Goal: Transaction & Acquisition: Book appointment/travel/reservation

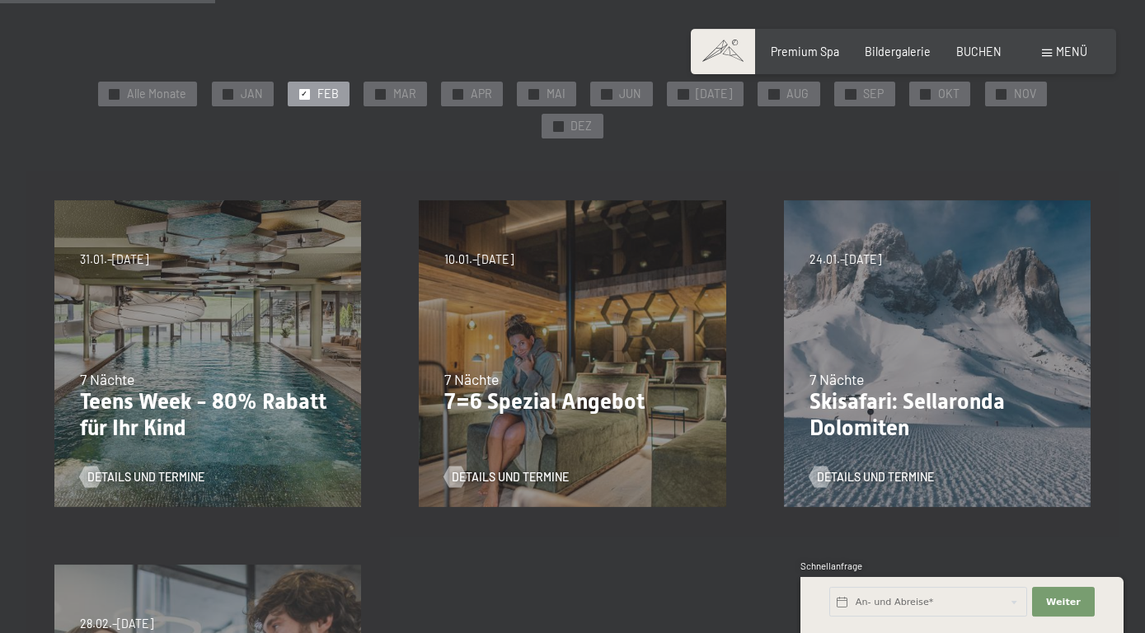
scroll to position [300, 0]
click at [375, 95] on div at bounding box center [380, 94] width 11 height 11
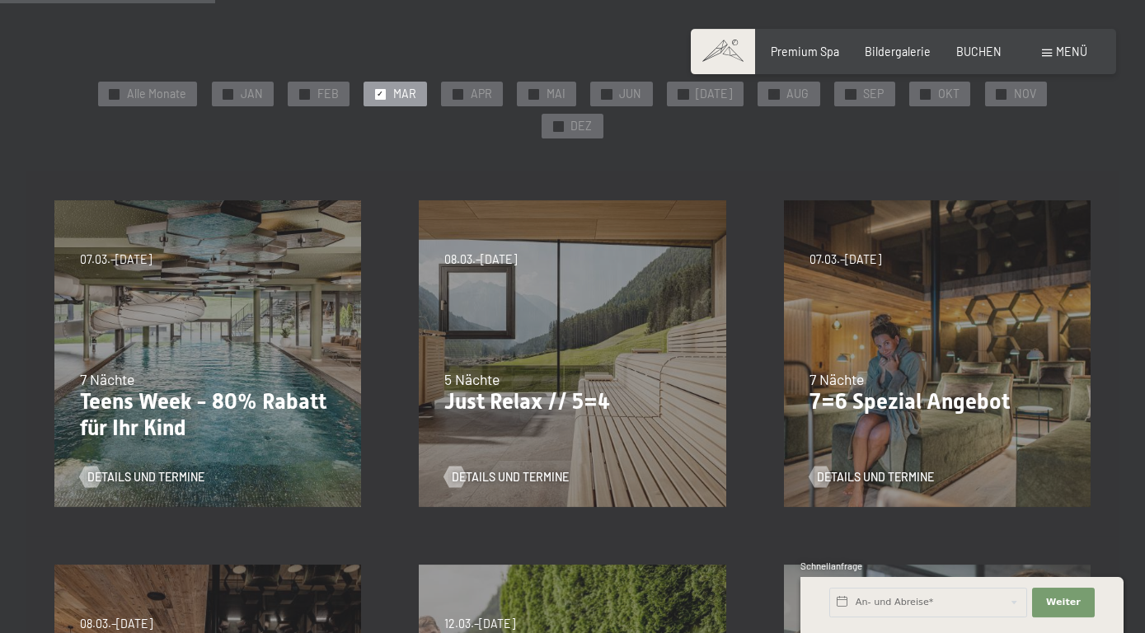
click at [201, 80] on div "✓ Alle Monate ✓ JAN ✓ FEB ✓ MAR ✓ APR ✓ MAI ✓ JUN ✓ JUL ✓ AUG ✓ SEP ✓ OKT ✓ NOV…" at bounding box center [572, 110] width 1036 height 64
click at [212, 95] on div "✓ JAN" at bounding box center [243, 94] width 62 height 25
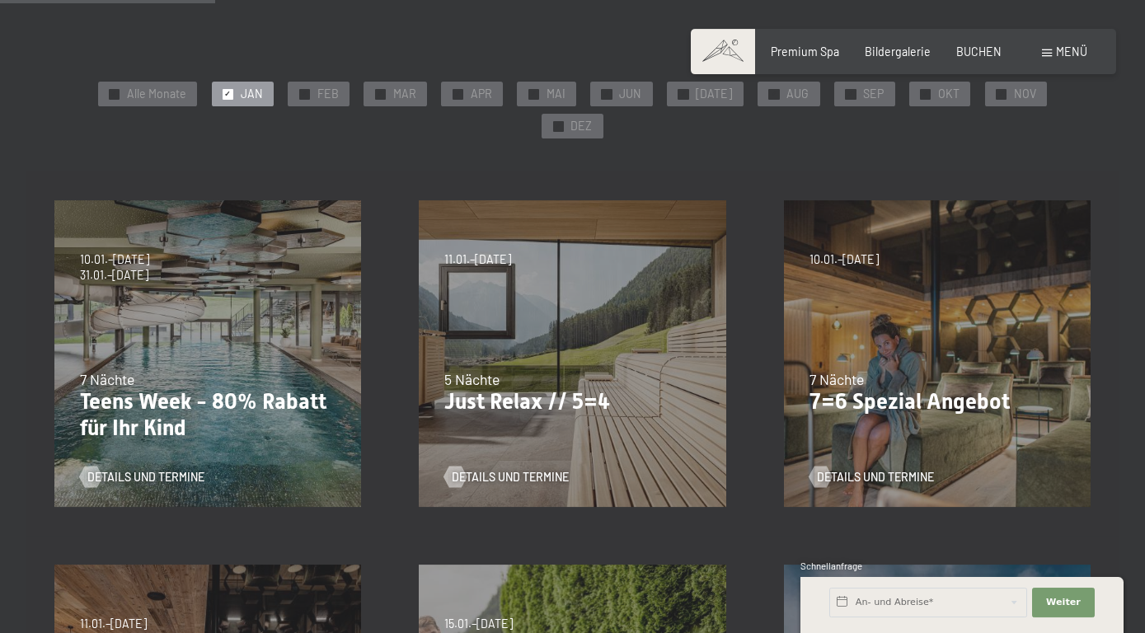
click at [911, 369] on div "7 Nächte" at bounding box center [938, 379] width 256 height 21
click at [301, 92] on span "✓" at bounding box center [304, 94] width 7 height 10
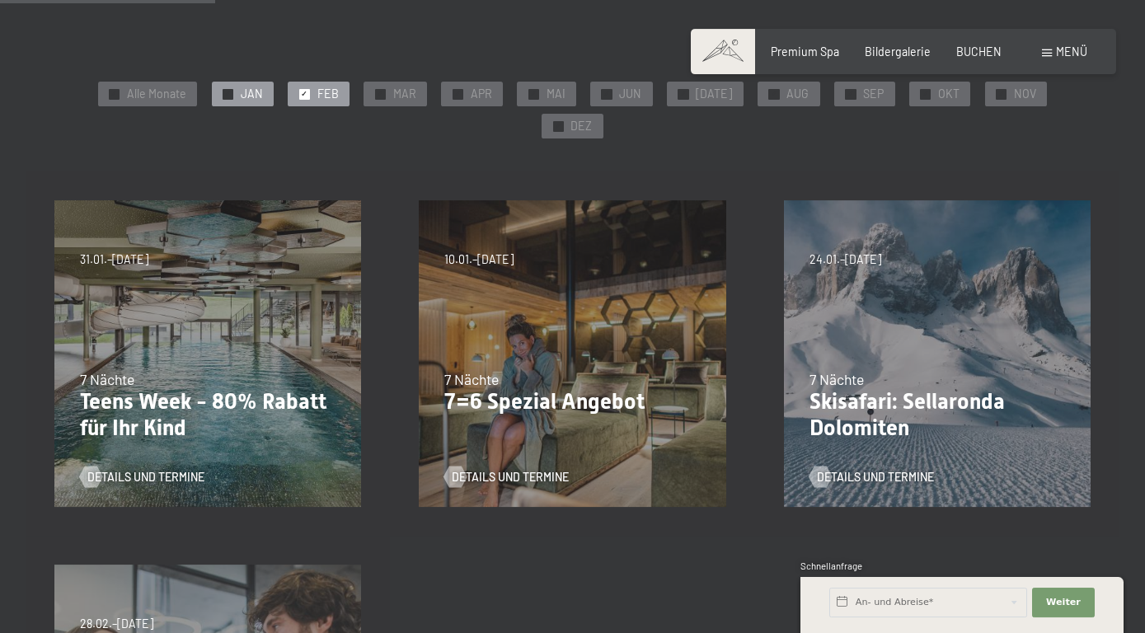
click at [223, 97] on div at bounding box center [228, 94] width 11 height 11
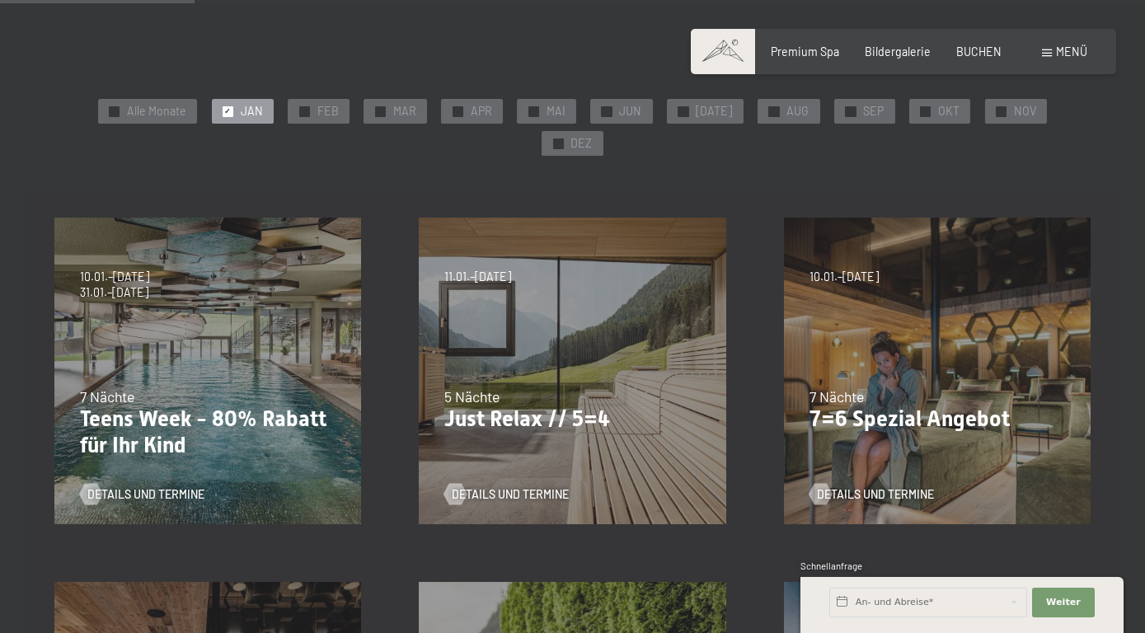
scroll to position [283, 0]
click at [928, 387] on div "7 Nächte" at bounding box center [938, 397] width 256 height 21
click at [860, 486] on span "Details und Termine" at bounding box center [892, 494] width 117 height 16
click at [299, 110] on div at bounding box center [304, 111] width 11 height 11
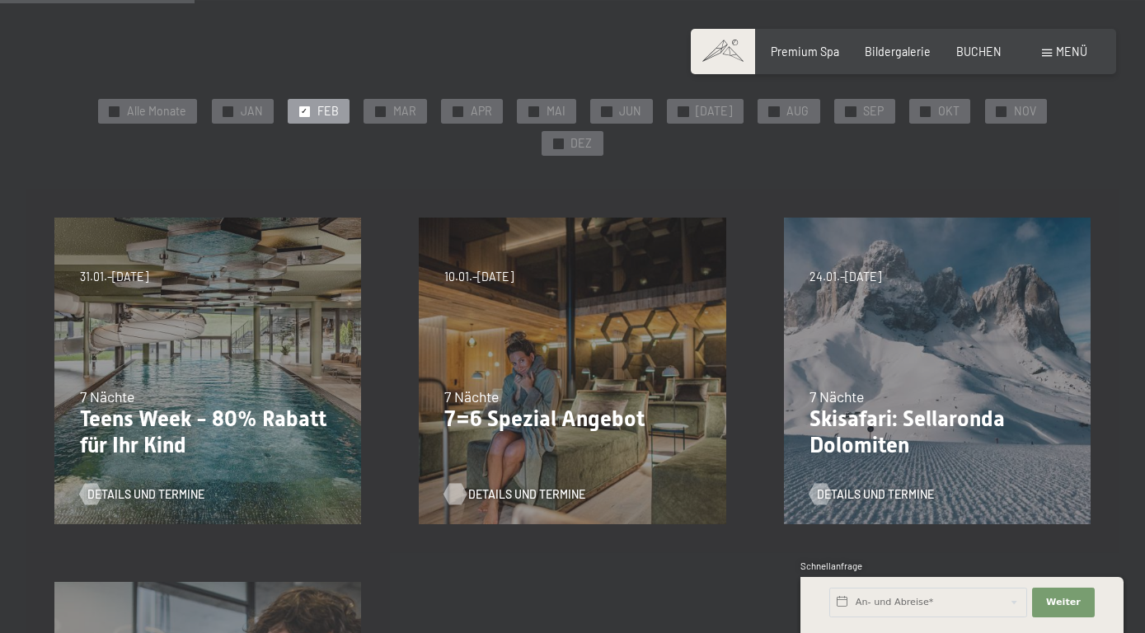
click at [542, 486] on span "Details und Termine" at bounding box center [526, 494] width 117 height 16
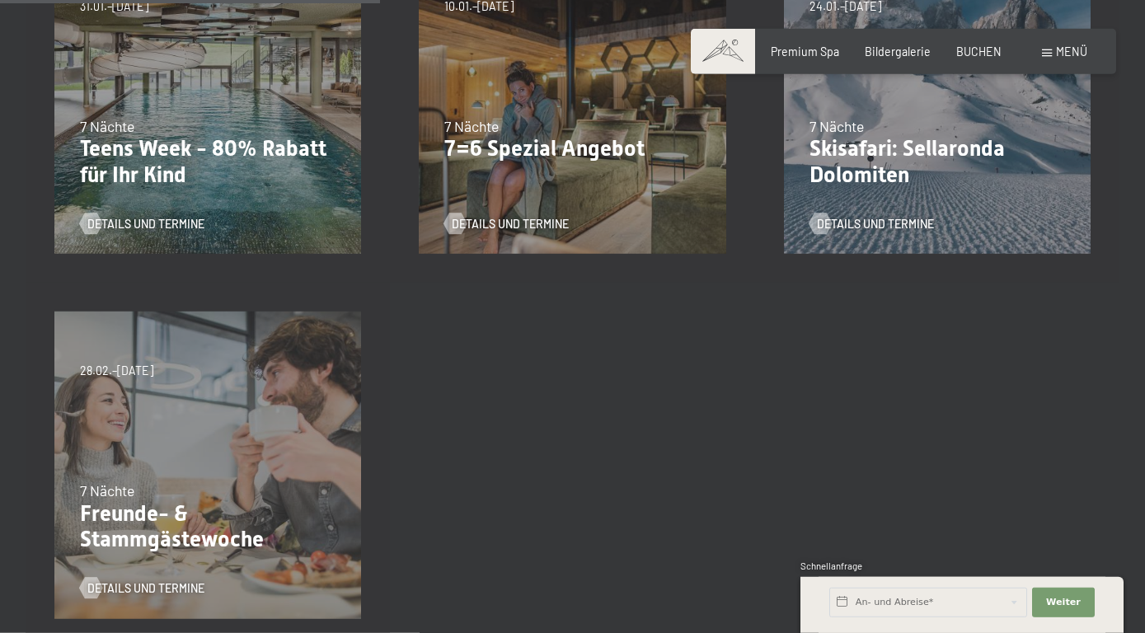
scroll to position [561, 0]
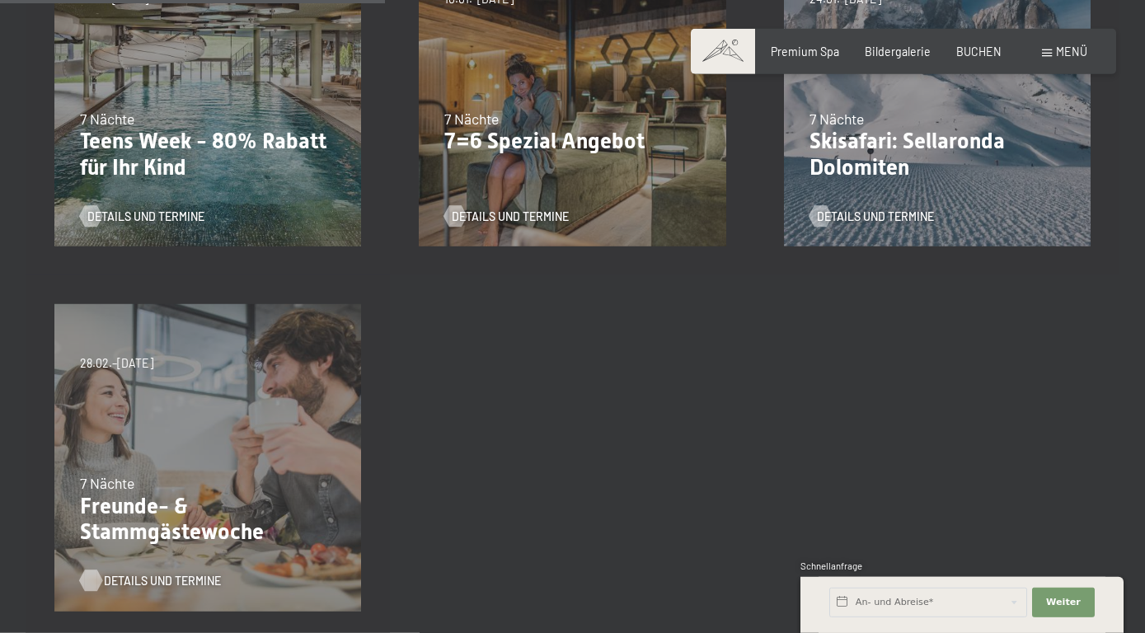
click at [145, 573] on span "Details und Termine" at bounding box center [162, 581] width 117 height 16
click at [503, 187] on div "Details und Termine" at bounding box center [566, 206] width 245 height 38
click at [515, 195] on div "04.10.–26.10.2025 01.11.–21.12.2025 10.01.–01.02.2026 07.03.–29.03.2026 16.05.–…" at bounding box center [572, 93] width 364 height 364
click at [528, 209] on span "Details und Termine" at bounding box center [526, 217] width 117 height 16
click at [514, 209] on span "Details und Termine" at bounding box center [526, 217] width 117 height 16
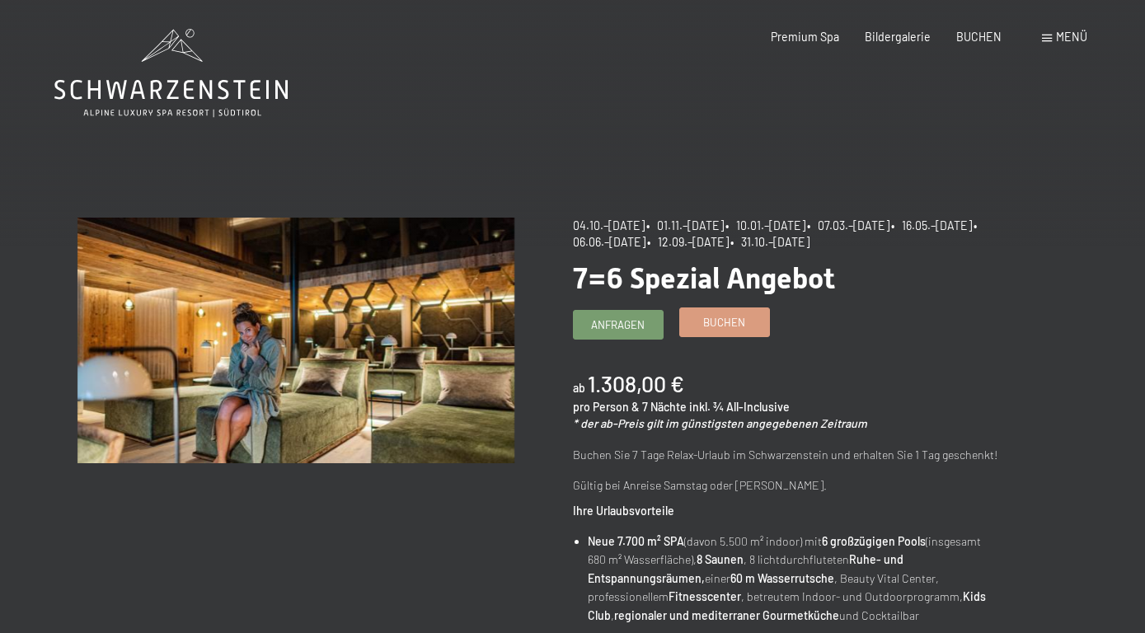
click at [707, 317] on span "Buchen" at bounding box center [724, 322] width 42 height 15
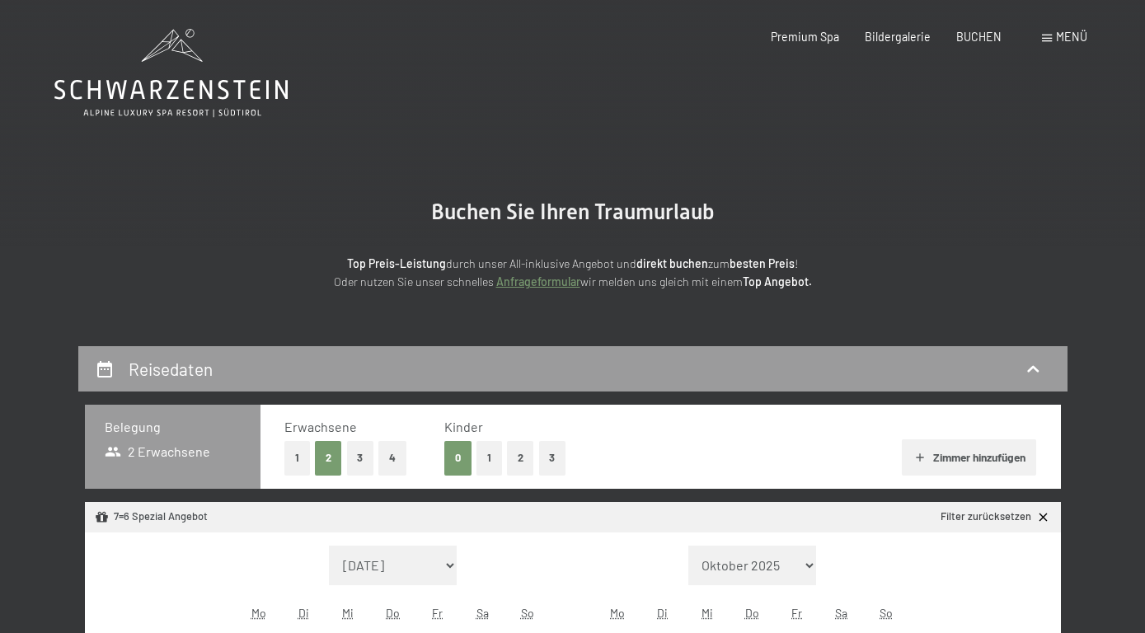
select select "2025-10-01"
select select "2025-11-01"
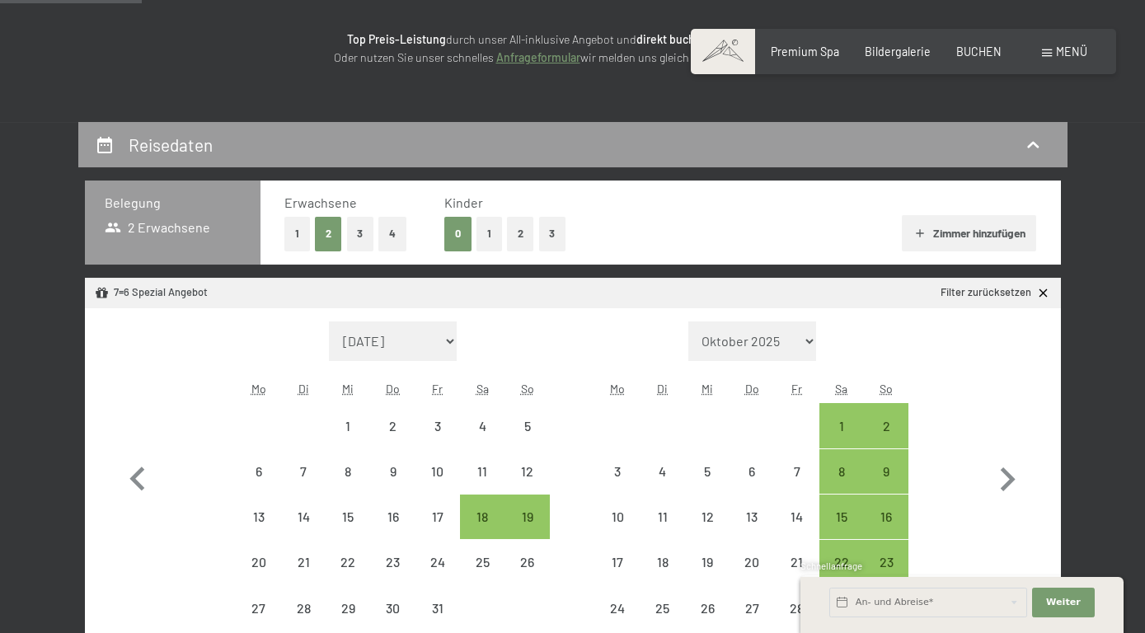
scroll to position [223, 0]
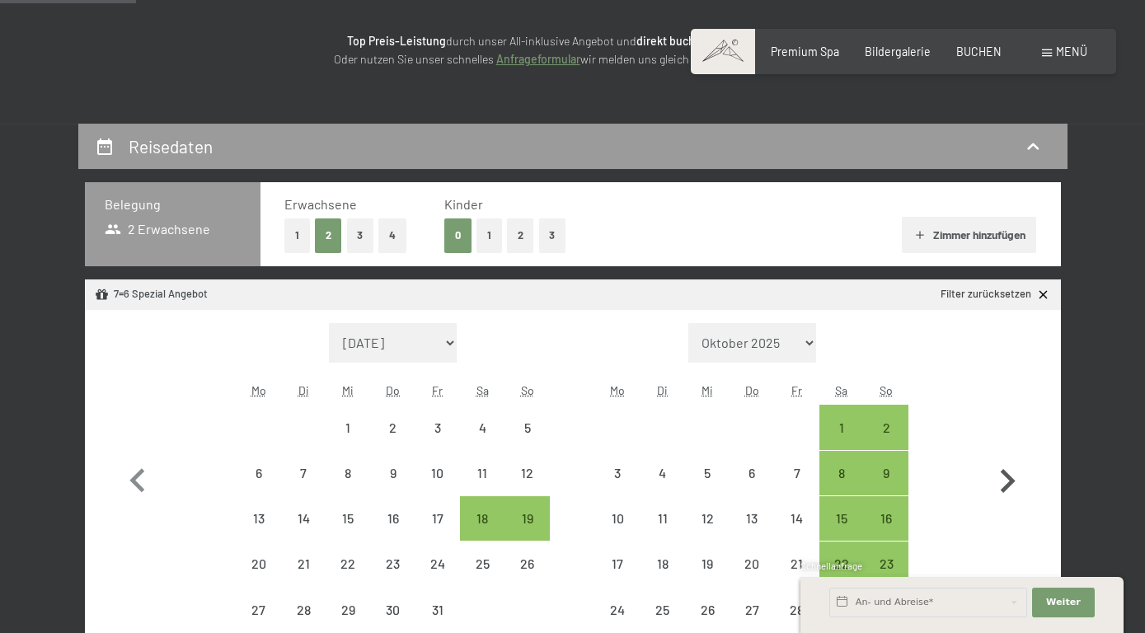
click at [1012, 486] on icon "button" at bounding box center [1008, 482] width 48 height 48
select select "2025-11-01"
select select "2025-12-01"
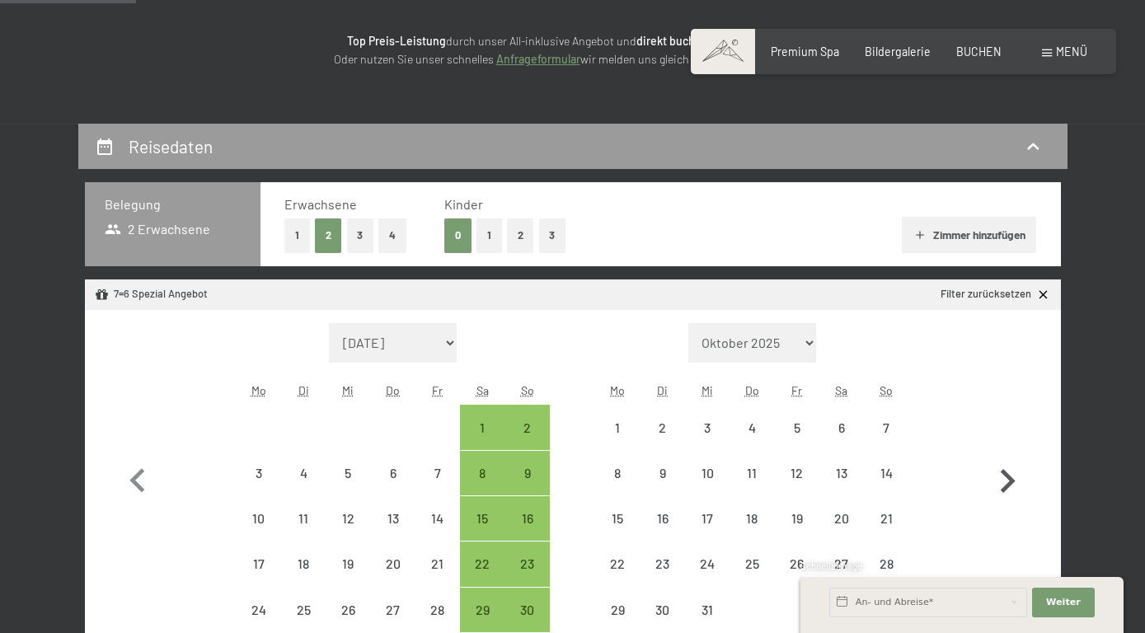
click at [1012, 486] on icon "button" at bounding box center [1008, 482] width 48 height 48
select select "2025-12-01"
select select "2026-01-01"
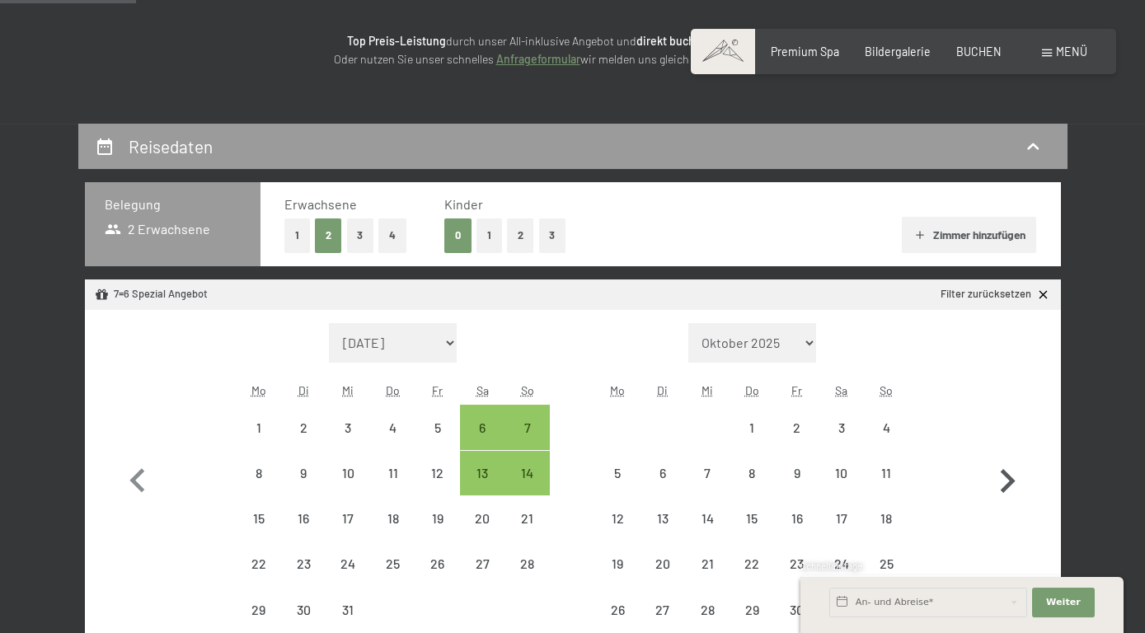
click at [1012, 486] on icon "button" at bounding box center [1008, 482] width 48 height 48
select select "2026-01-01"
select select "2026-02-01"
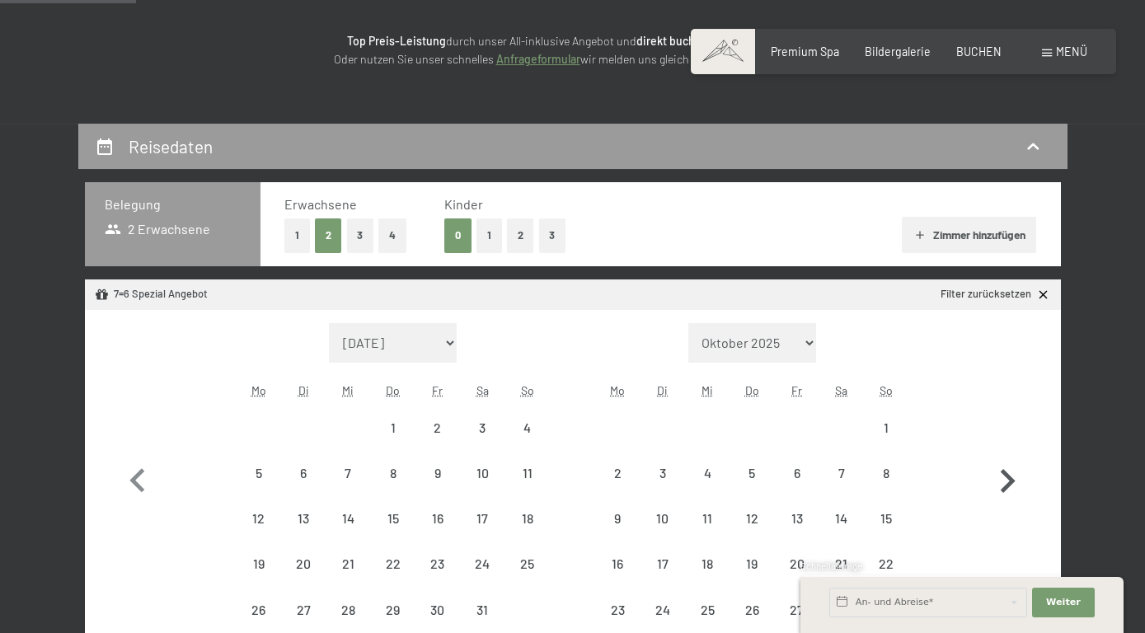
select select "2026-01-01"
select select "2026-02-01"
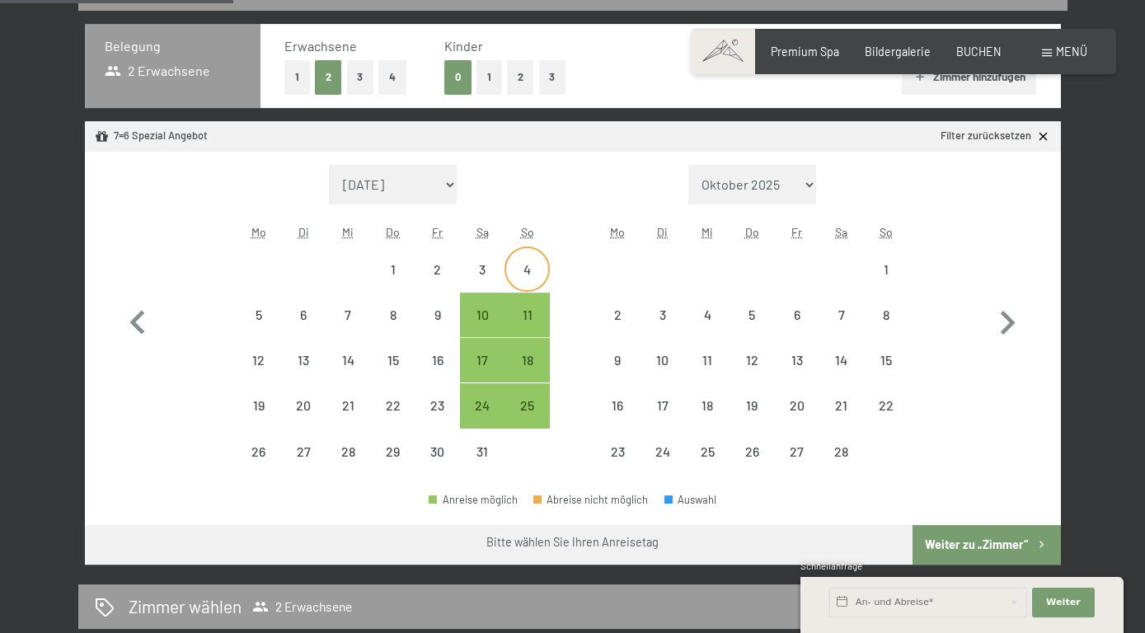
scroll to position [383, 0]
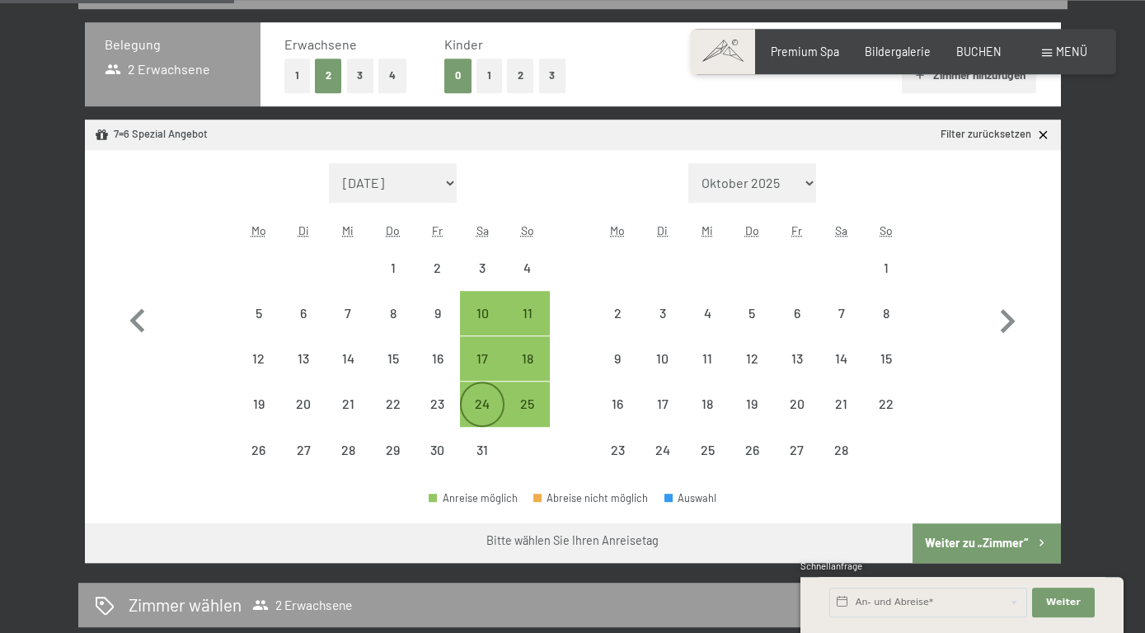
click at [478, 401] on div "24" at bounding box center [482, 417] width 41 height 41
select select "[DATE]"
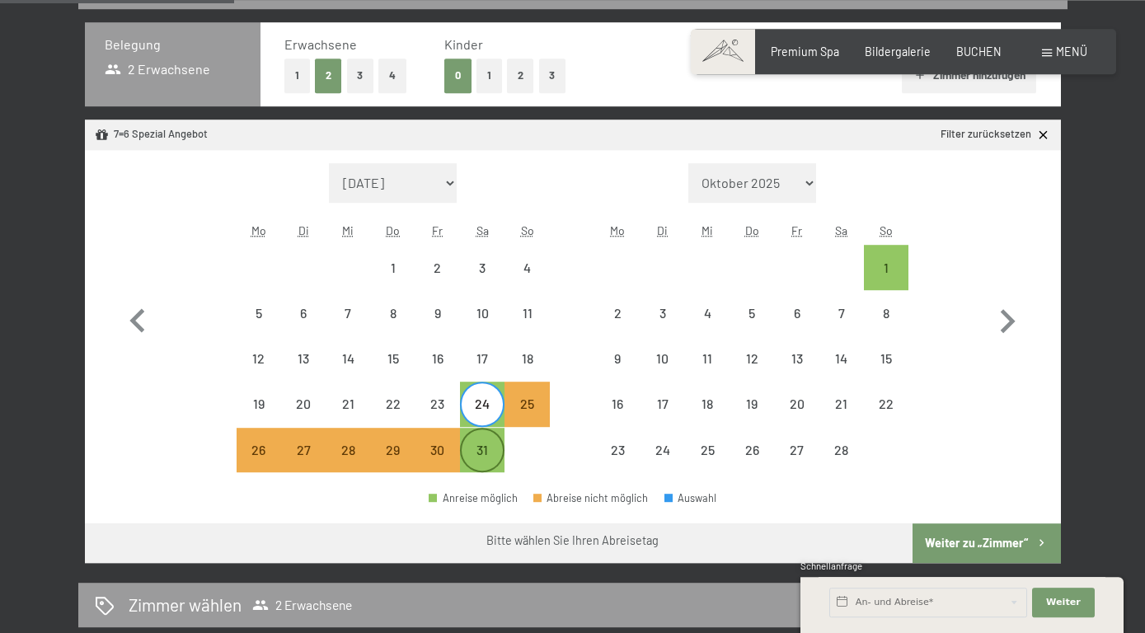
click at [487, 446] on div "31" at bounding box center [482, 464] width 41 height 41
select select "[DATE]"
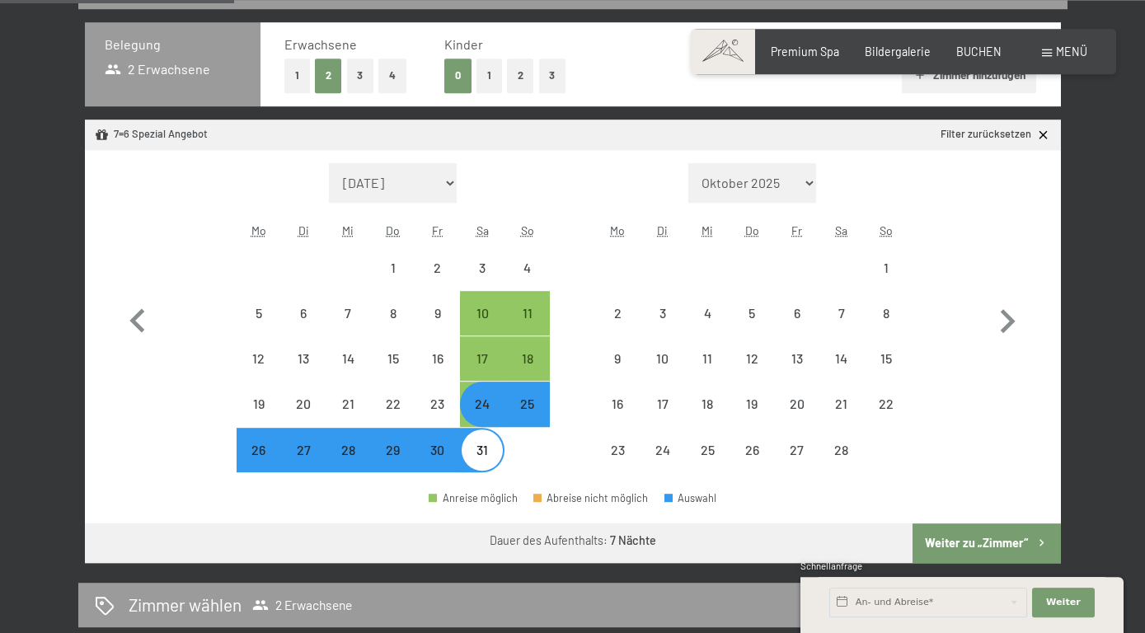
select select "[DATE]"
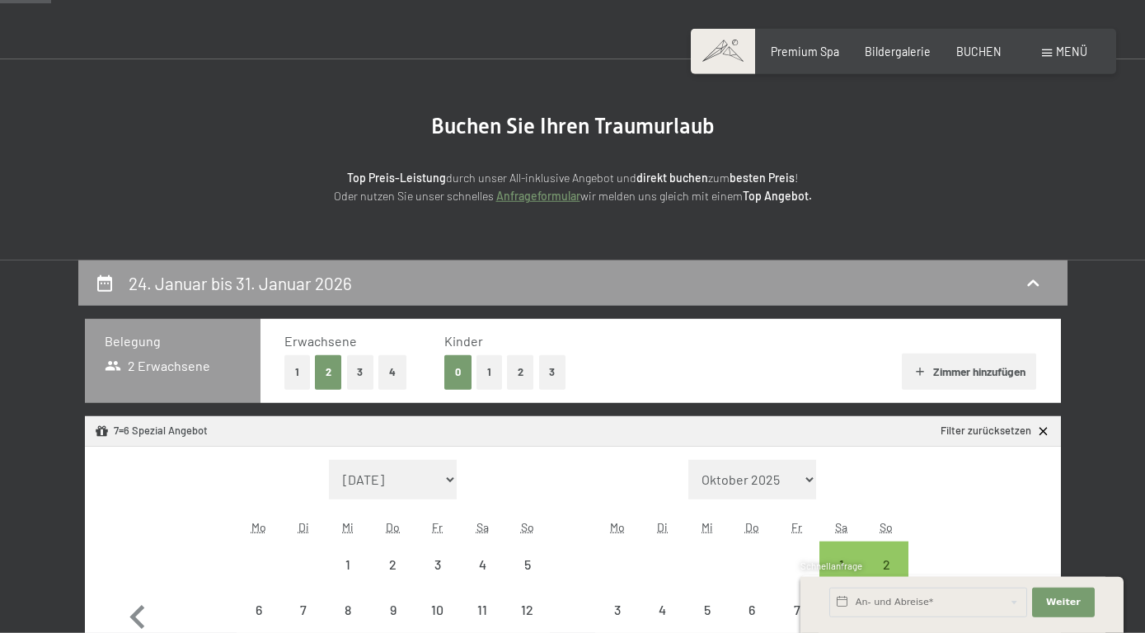
scroll to position [0, 0]
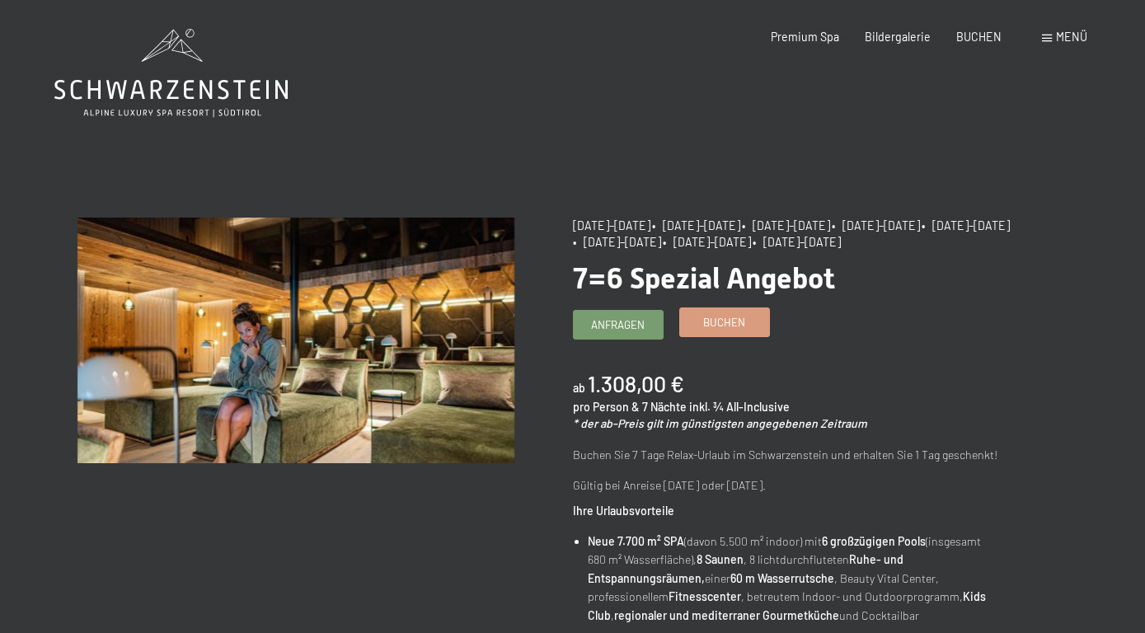
click at [728, 323] on span "Buchen" at bounding box center [724, 322] width 42 height 15
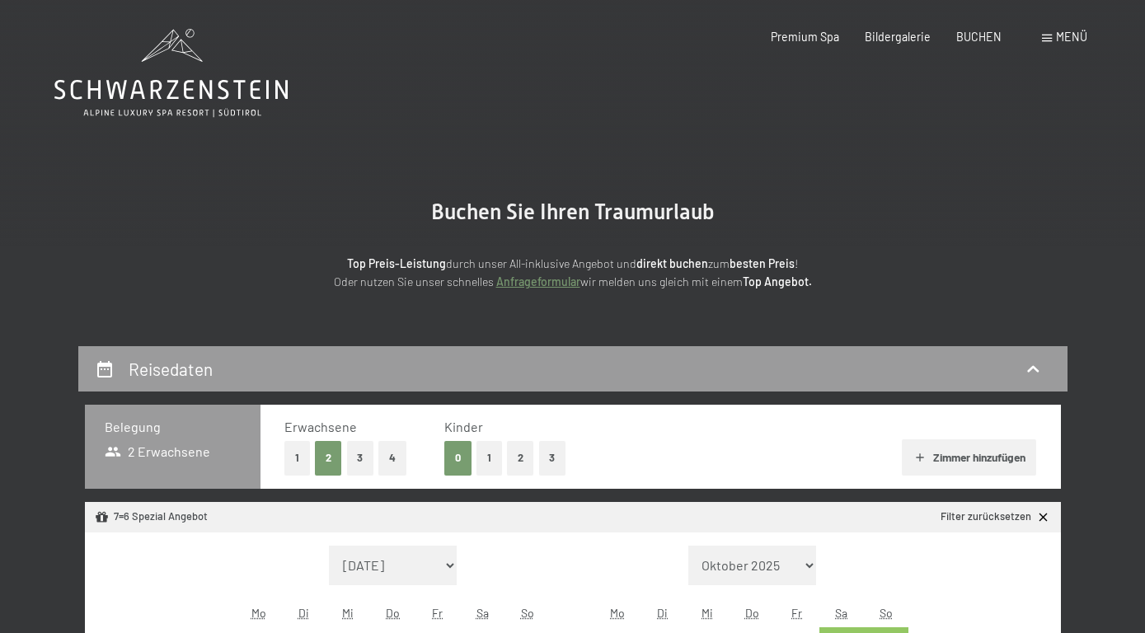
select select "[DATE]"
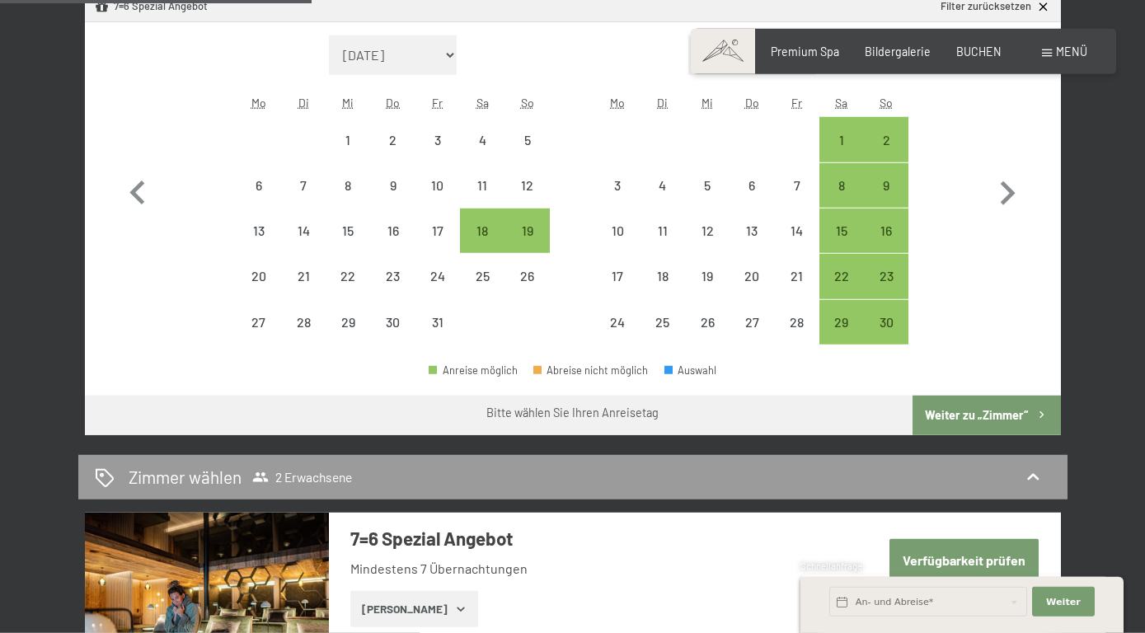
scroll to position [509, 0]
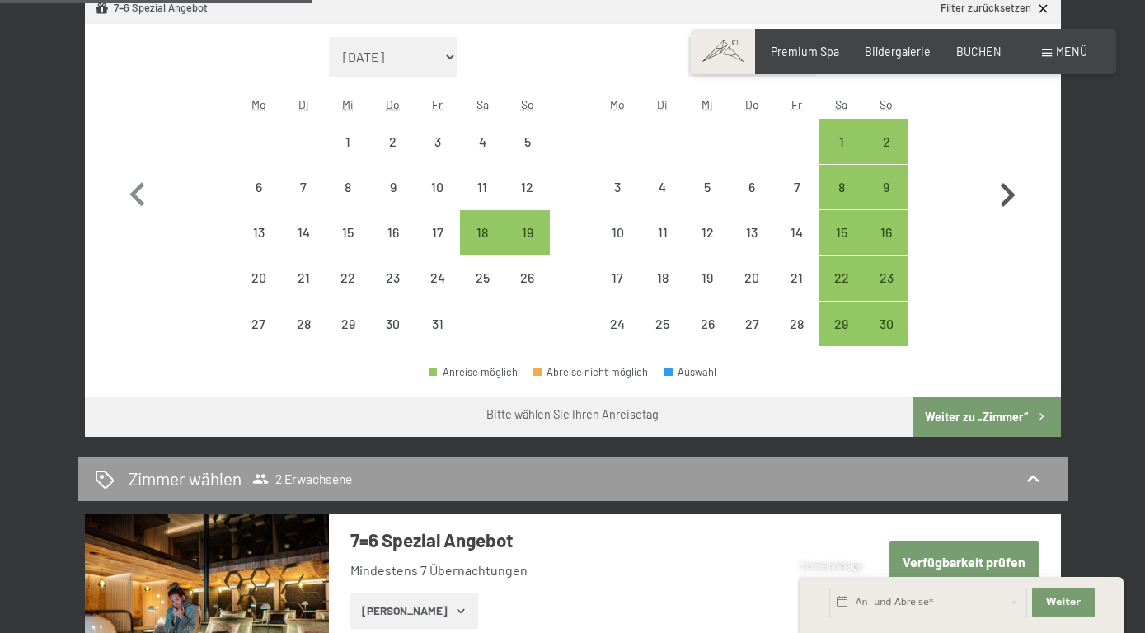
click at [1001, 213] on icon "button" at bounding box center [1008, 196] width 48 height 48
select select "[DATE]"
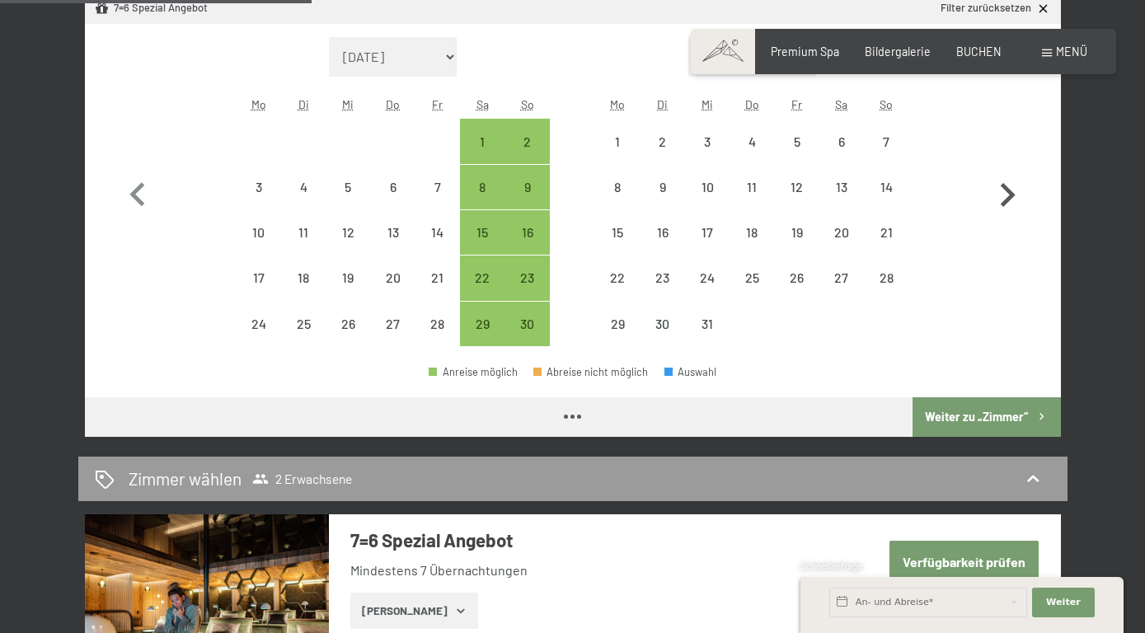
select select "[DATE]"
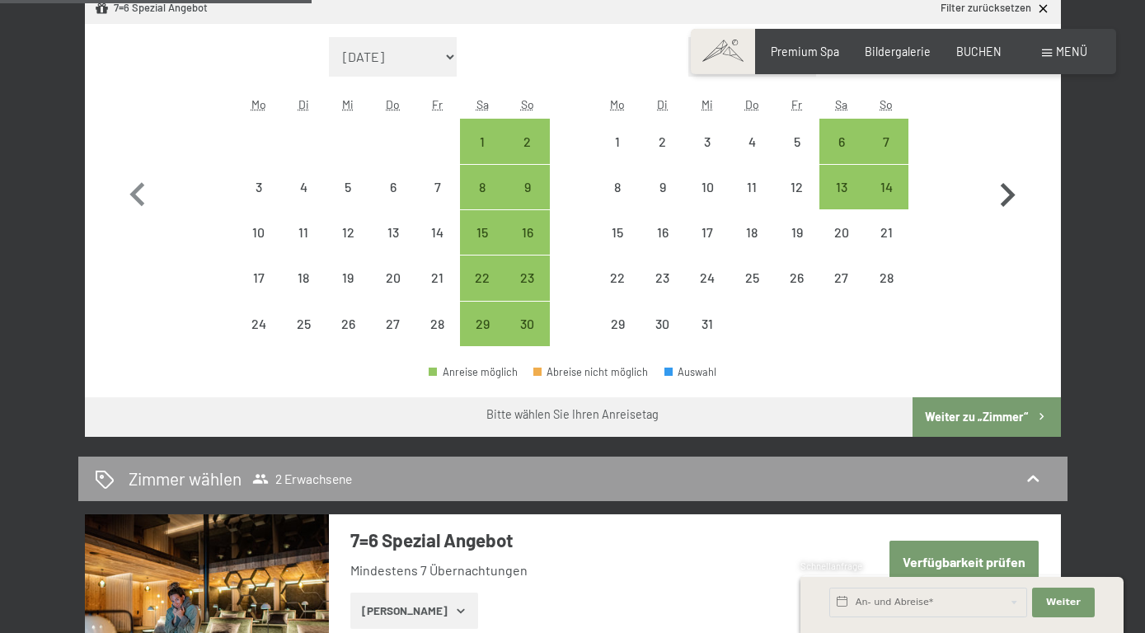
click at [1001, 213] on icon "button" at bounding box center [1008, 196] width 48 height 48
select select "2025-12-01"
select select "2026-01-01"
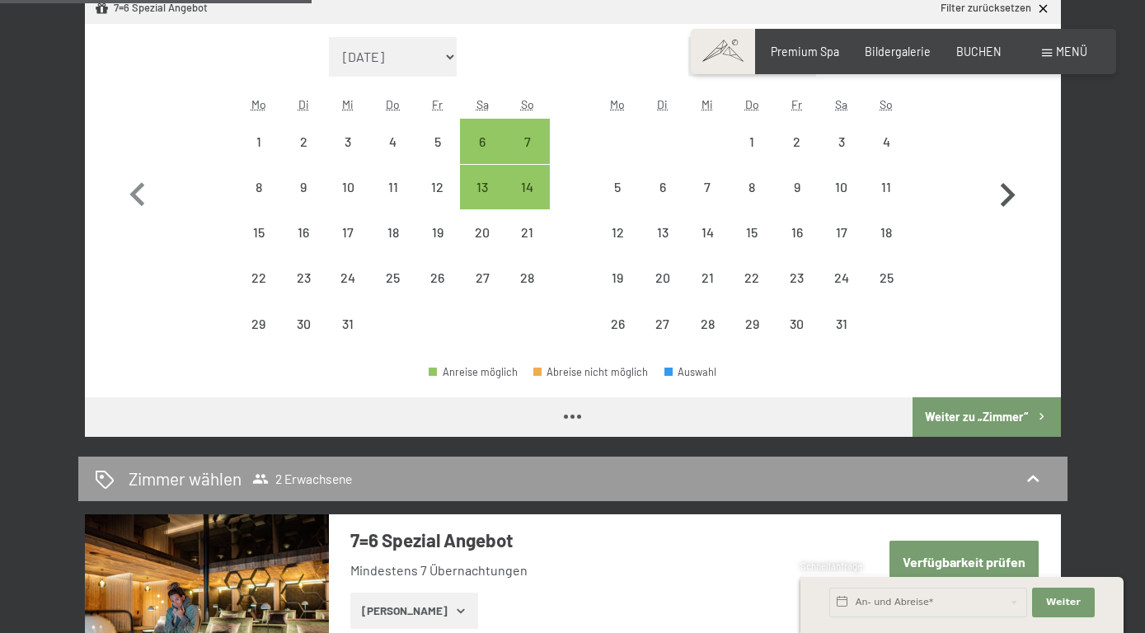
select select "2025-12-01"
select select "[DATE]"
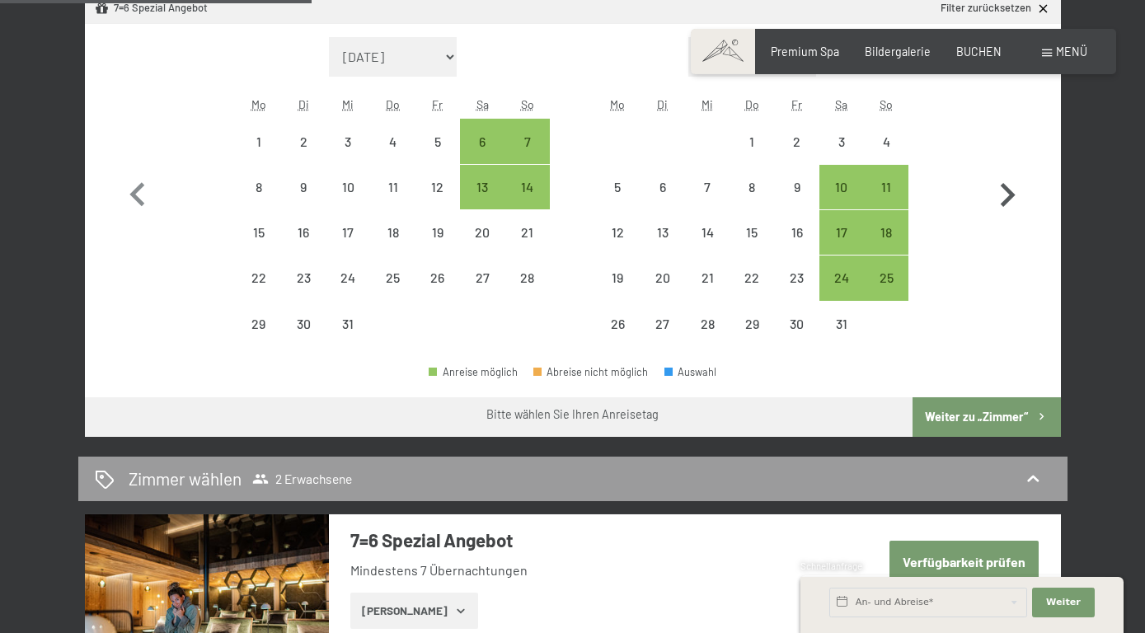
click at [1001, 213] on icon "button" at bounding box center [1008, 196] width 48 height 48
select select "[DATE]"
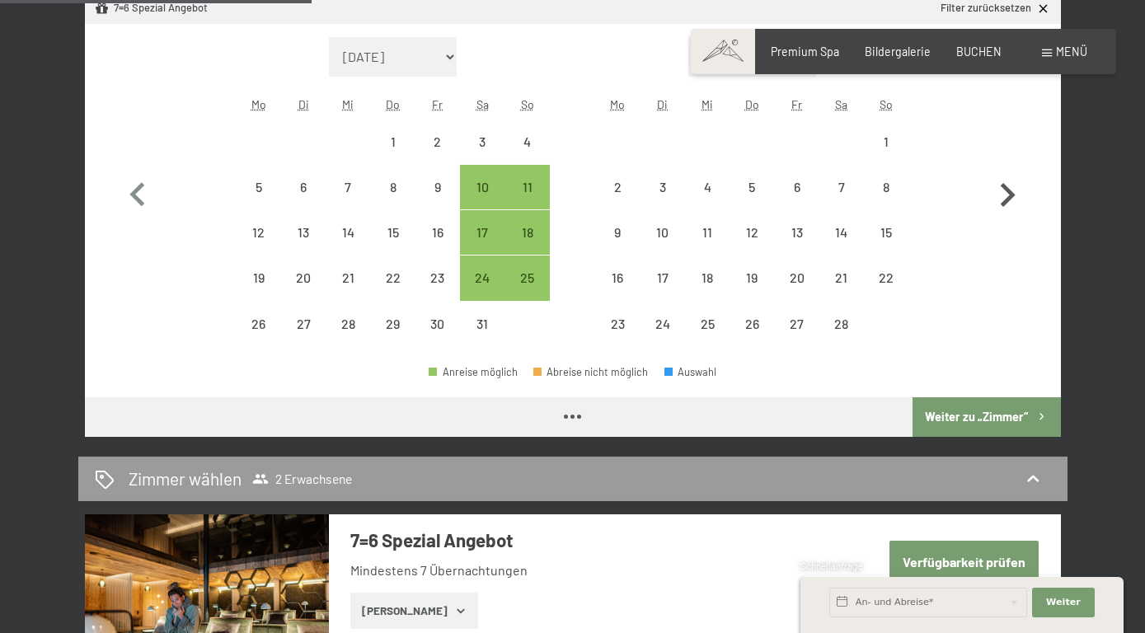
select select "[DATE]"
select select "2026-02-01"
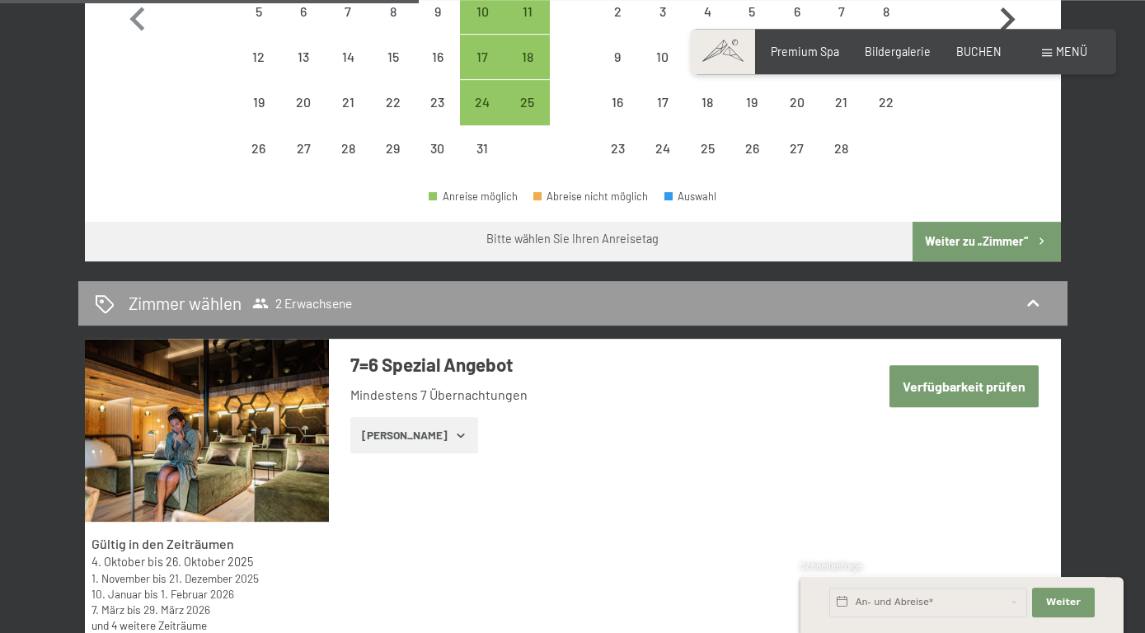
scroll to position [684, 0]
click at [486, 99] on div "24" at bounding box center [482, 116] width 41 height 41
select select "2026-01-01"
select select "2026-02-01"
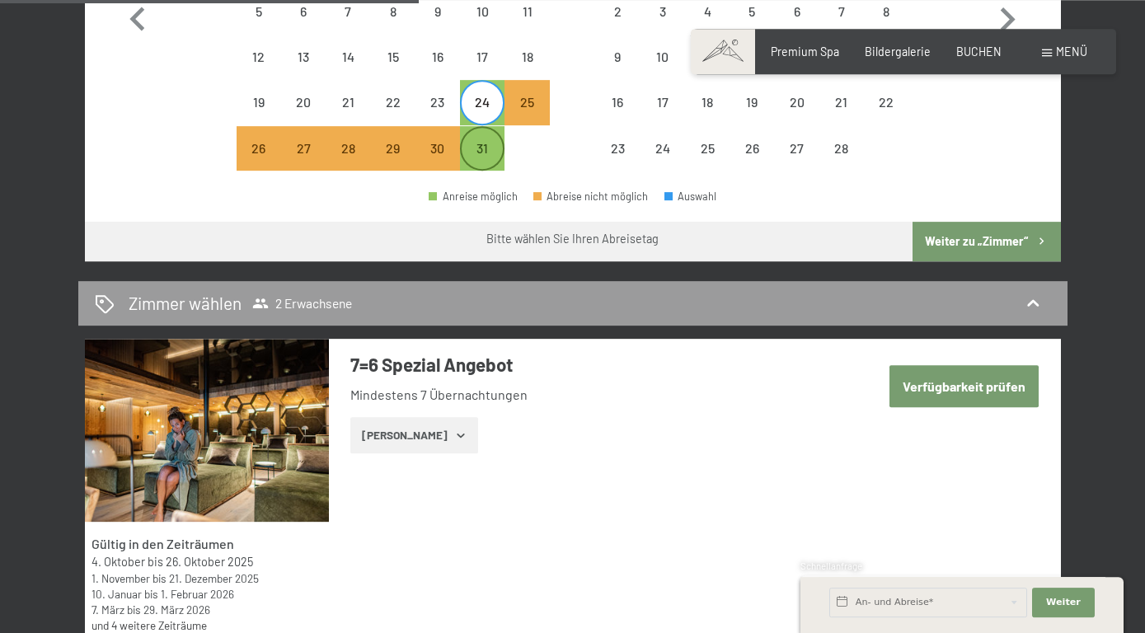
click at [488, 144] on div "31" at bounding box center [482, 162] width 41 height 41
select select "2026-01-01"
select select "2026-02-01"
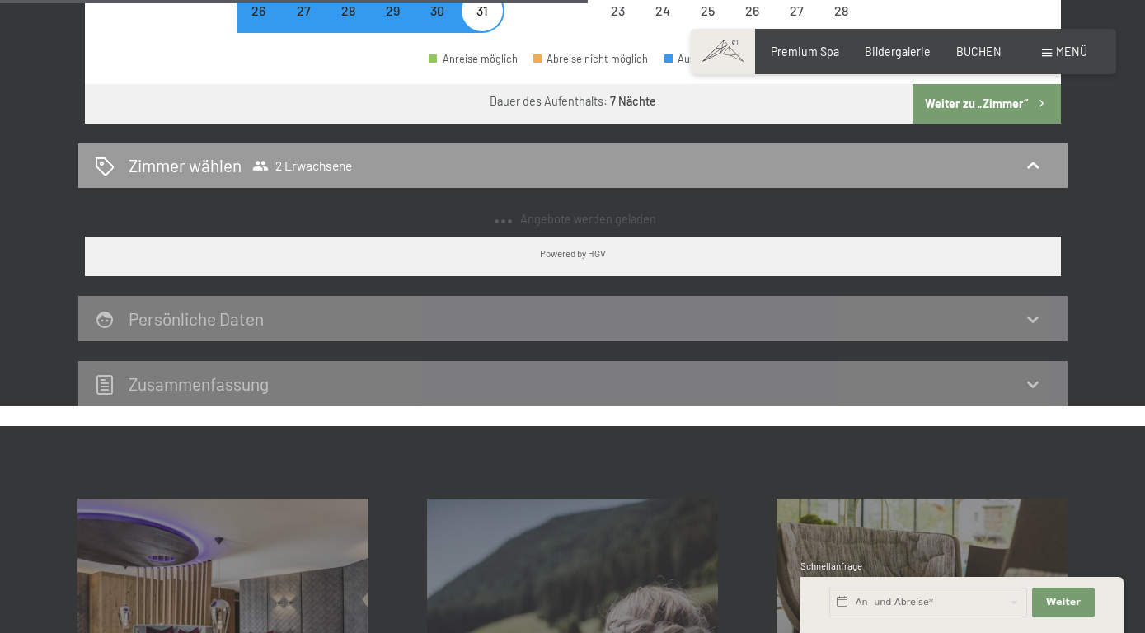
scroll to position [822, 0]
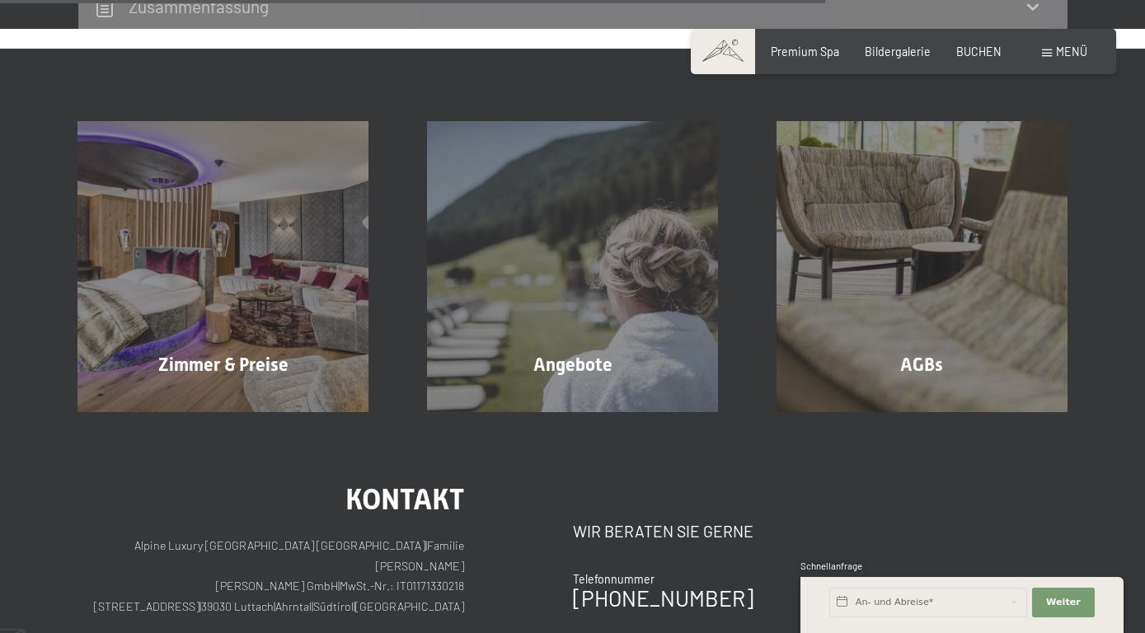
select select "2025-10-01"
select select "2025-11-01"
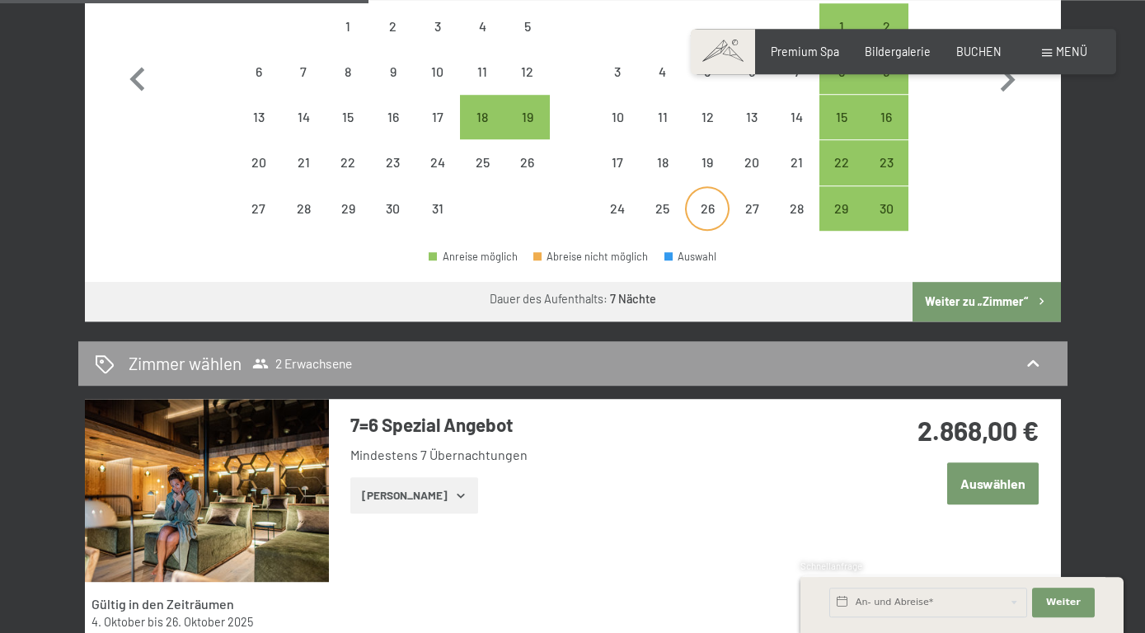
scroll to position [627, 0]
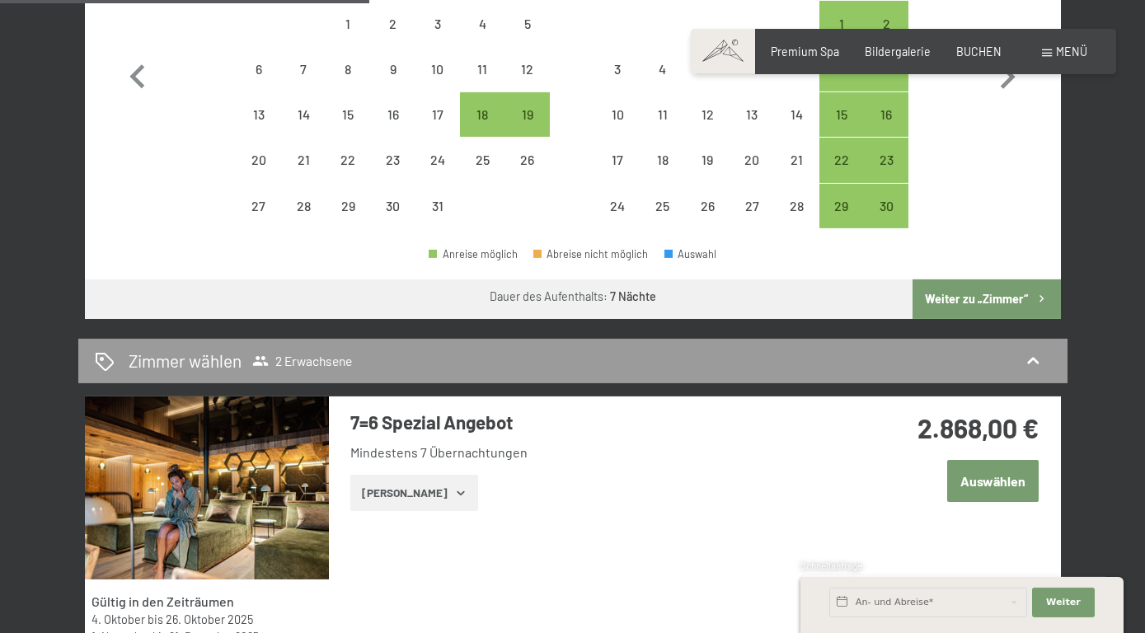
click at [1015, 305] on button "Weiter zu „Zimmer“" at bounding box center [987, 300] width 148 height 40
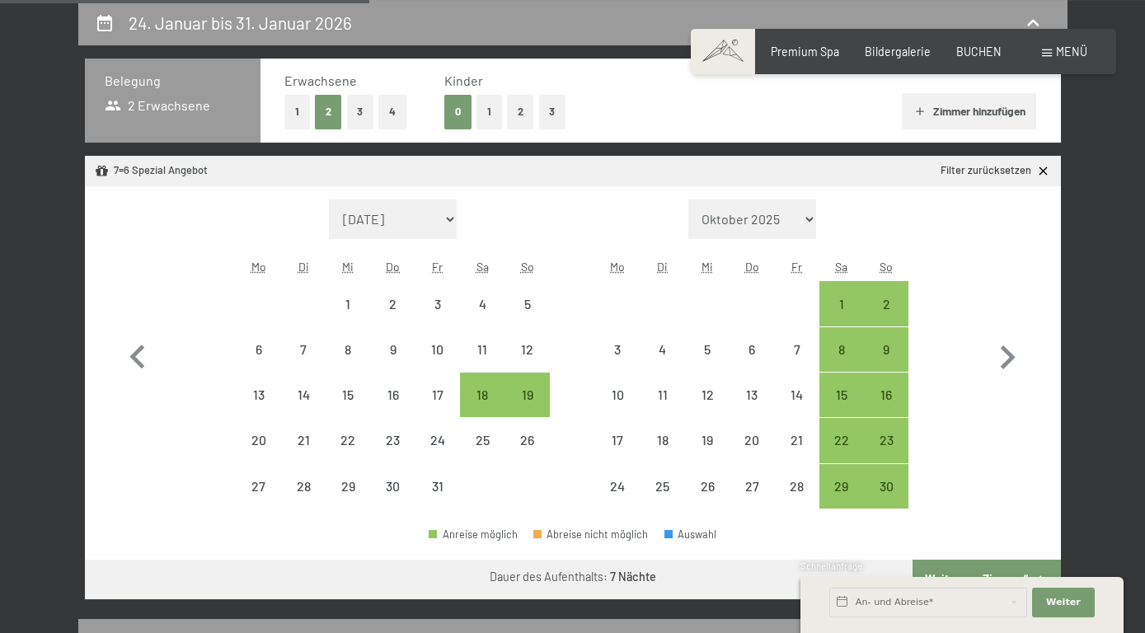
select select "2025-10-01"
select select "2025-11-01"
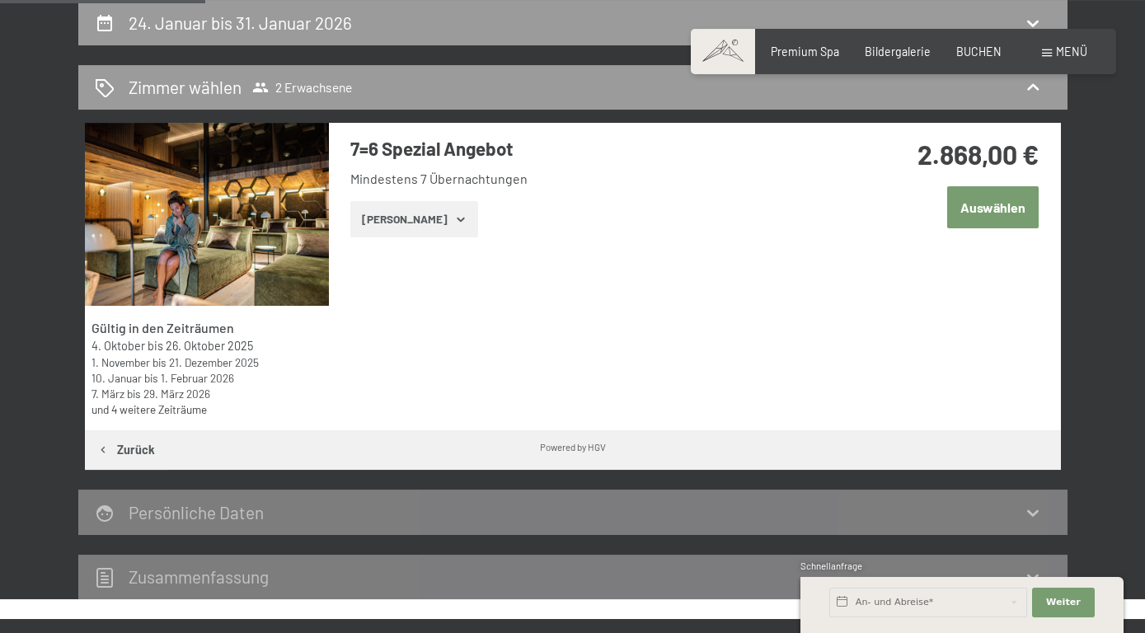
click at [430, 157] on h3 "7=6 Spezial Angebot" at bounding box center [595, 149] width 491 height 26
click at [450, 227] on button "Zeige Zimmer" at bounding box center [414, 219] width 128 height 36
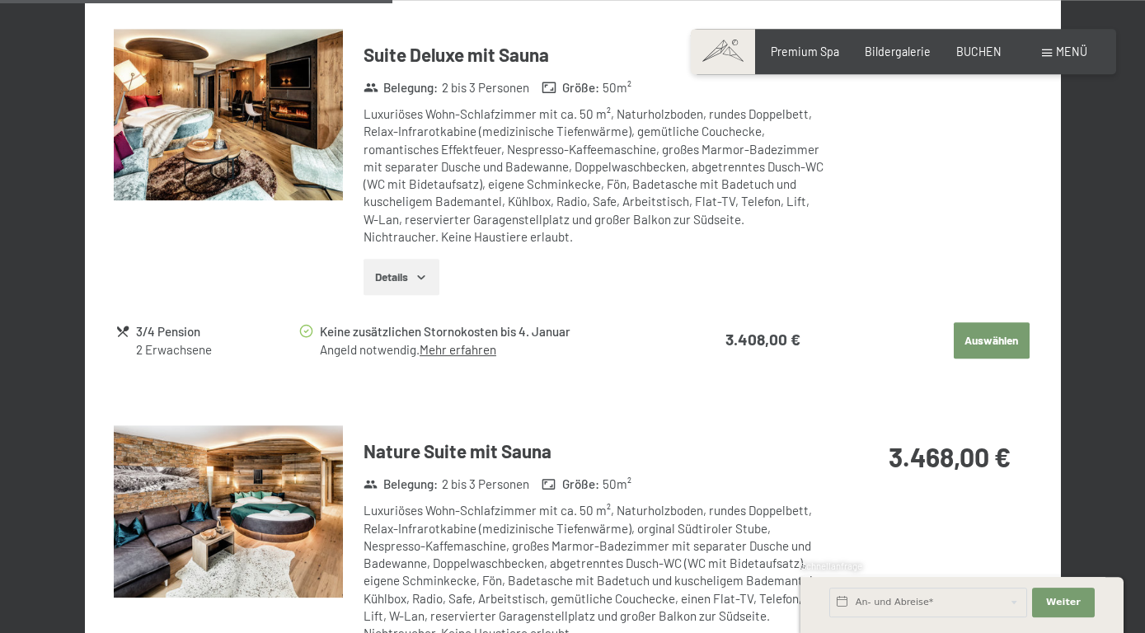
scroll to position [1539, 0]
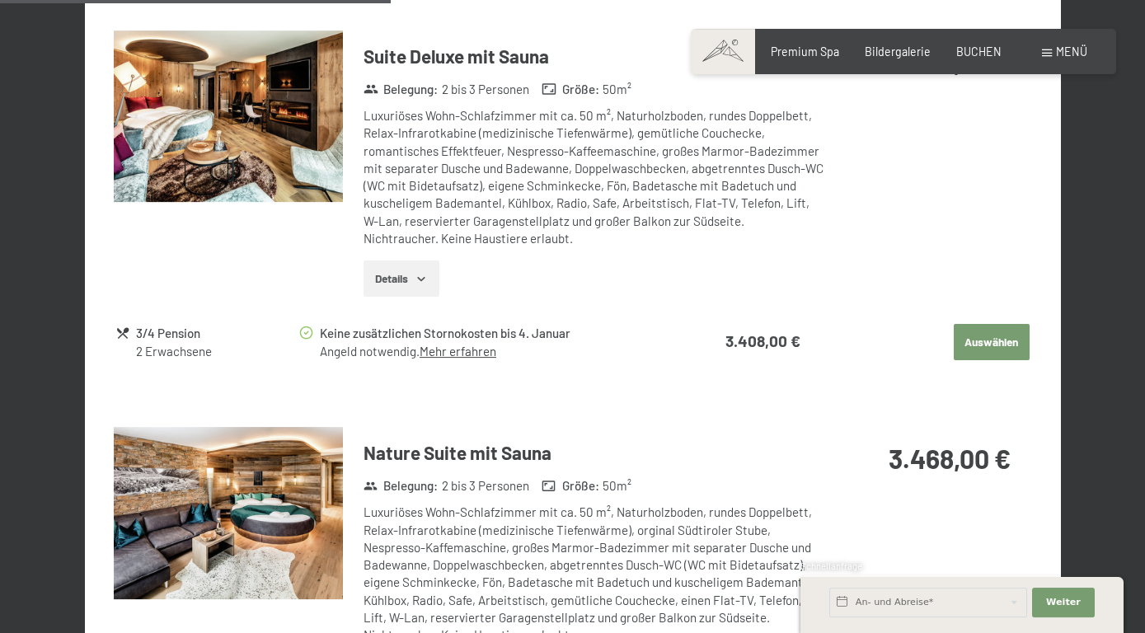
click at [284, 503] on img at bounding box center [228, 513] width 229 height 172
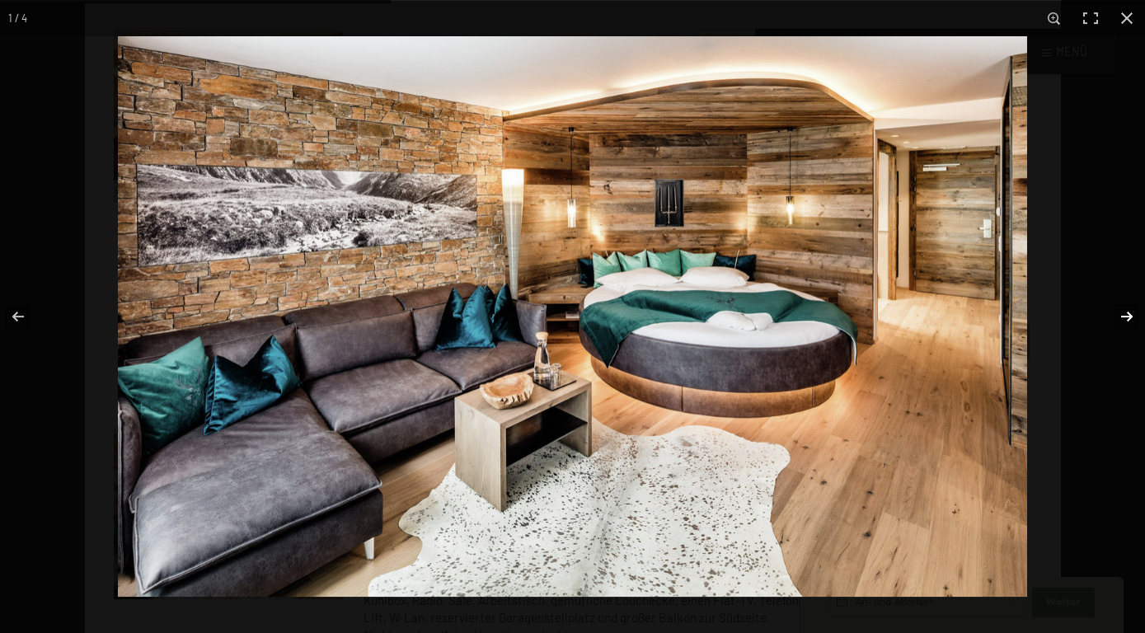
click at [1127, 320] on button "button" at bounding box center [1117, 316] width 58 height 82
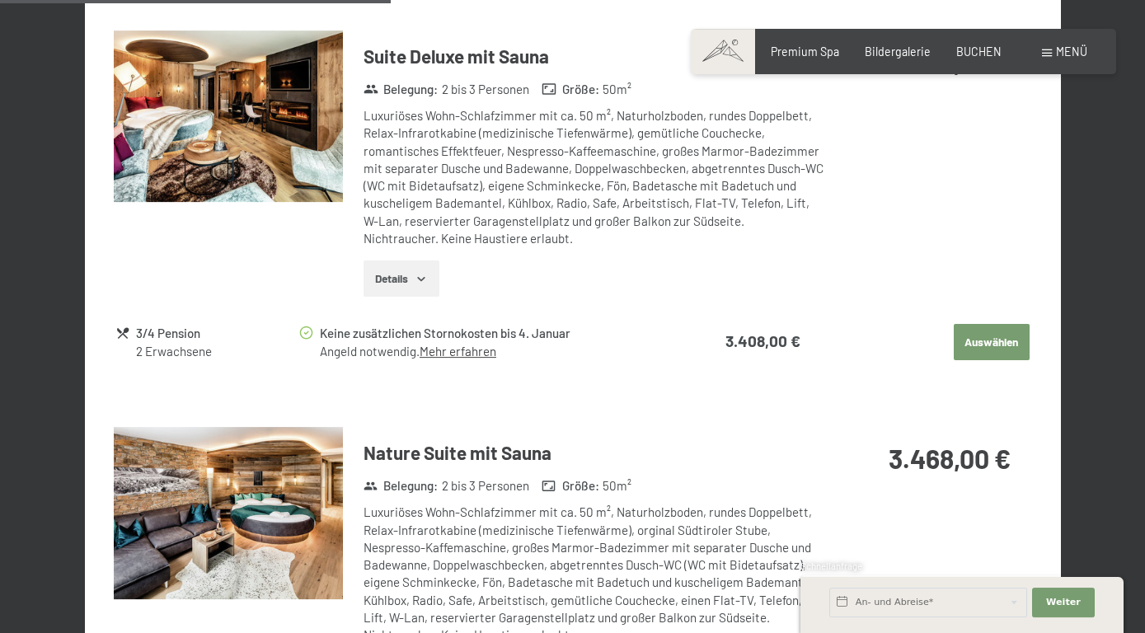
click at [295, 110] on img at bounding box center [228, 117] width 229 height 172
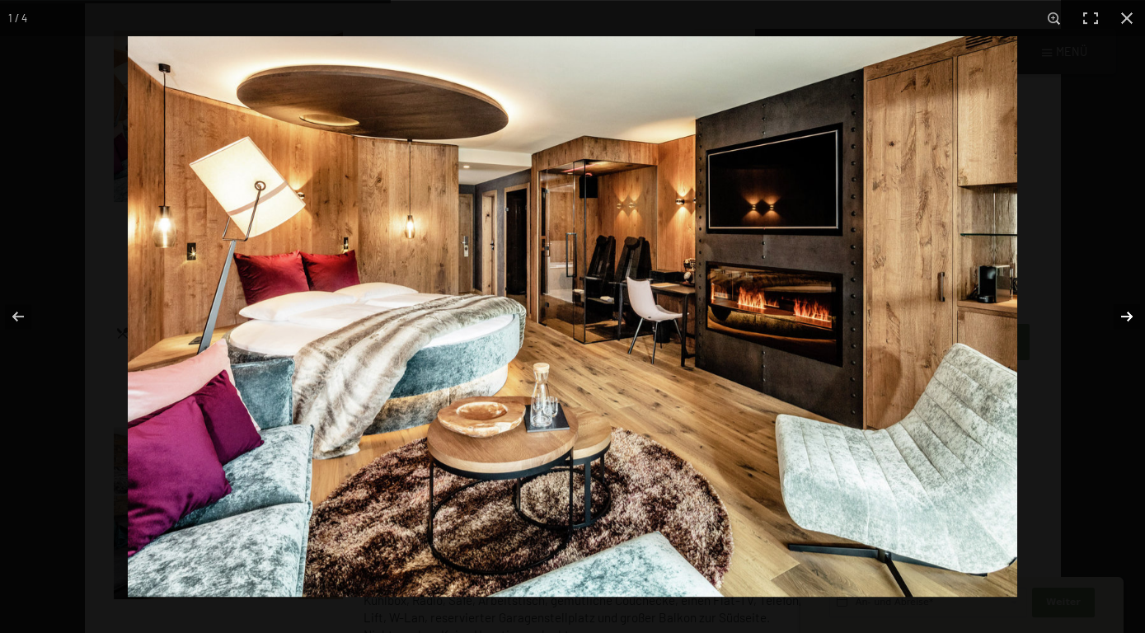
click at [1124, 316] on button "button" at bounding box center [1117, 316] width 58 height 82
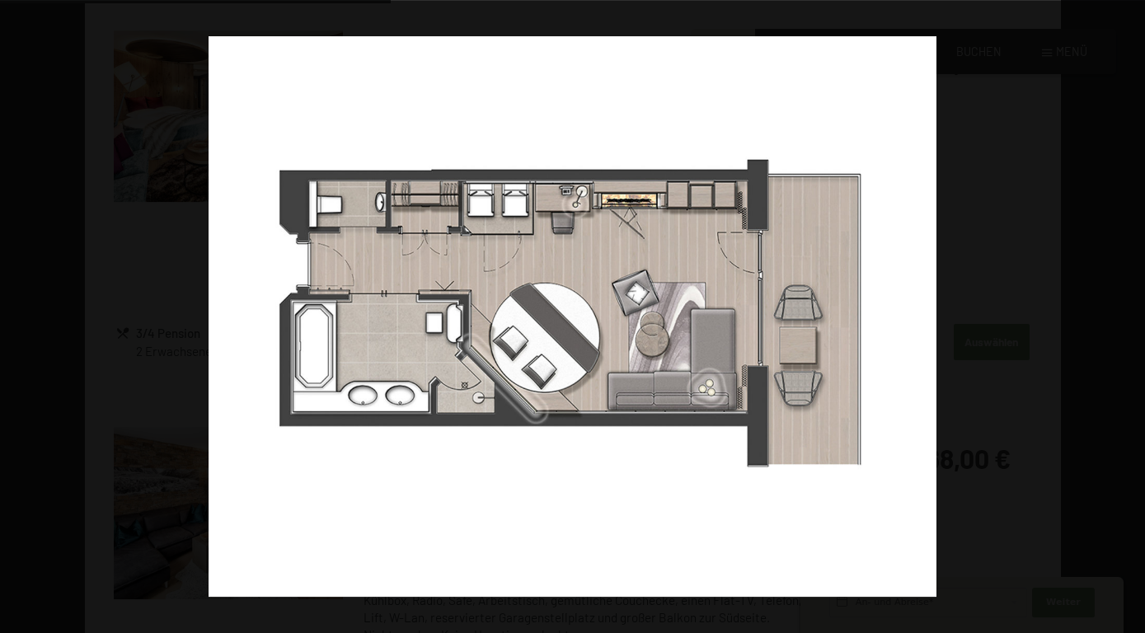
click at [1124, 316] on button "button" at bounding box center [1117, 316] width 58 height 82
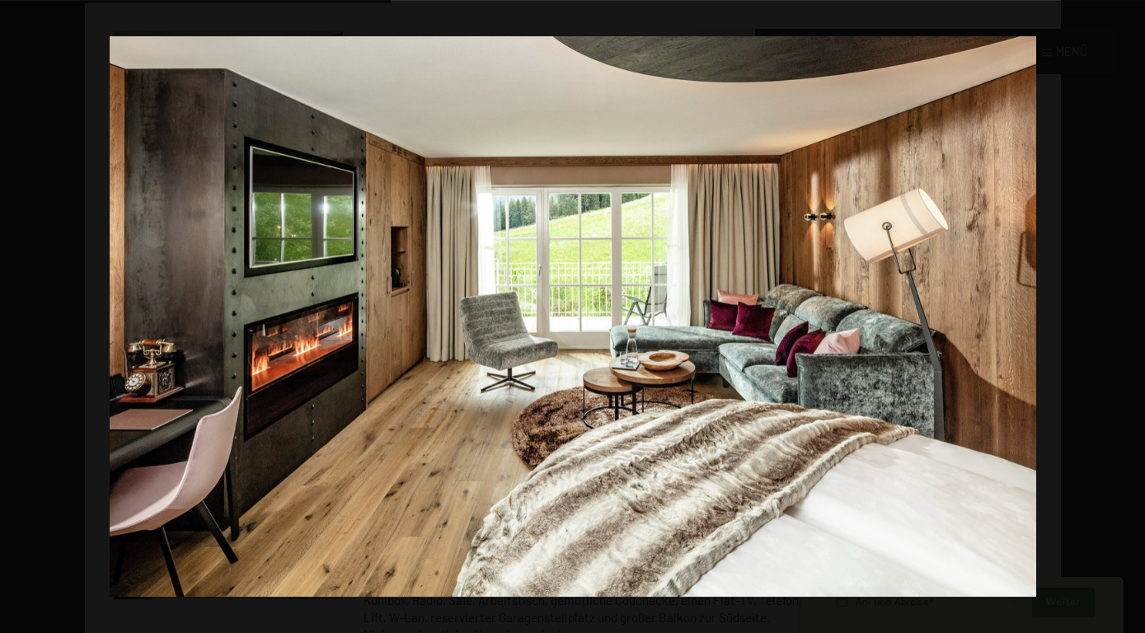
click at [1124, 316] on button "button" at bounding box center [1117, 316] width 58 height 82
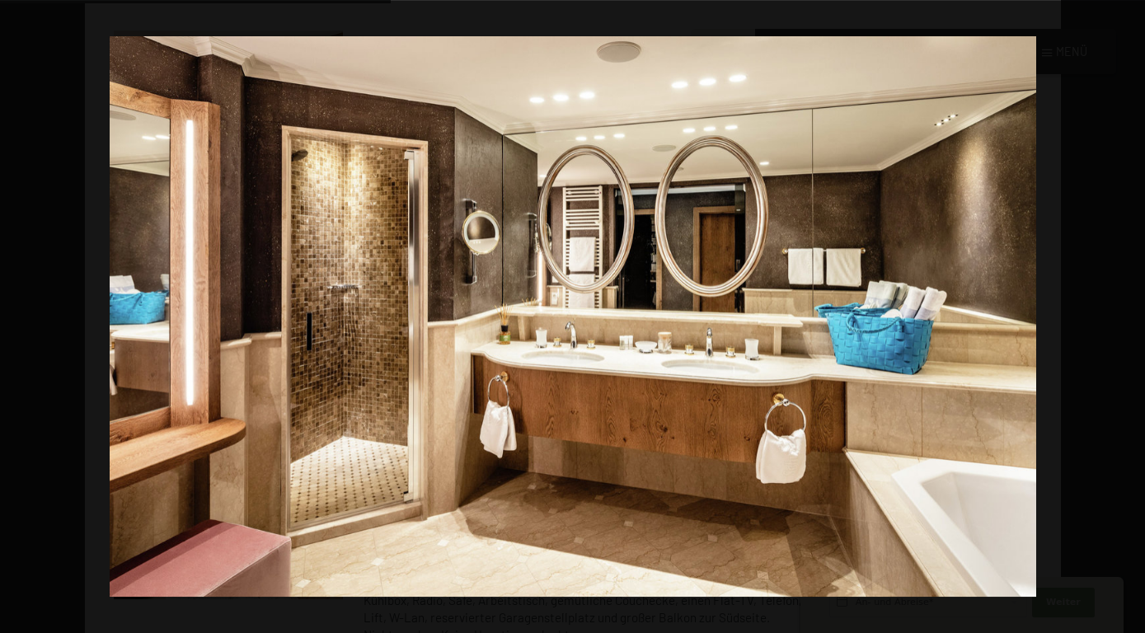
click at [1124, 316] on button "button" at bounding box center [1117, 316] width 58 height 82
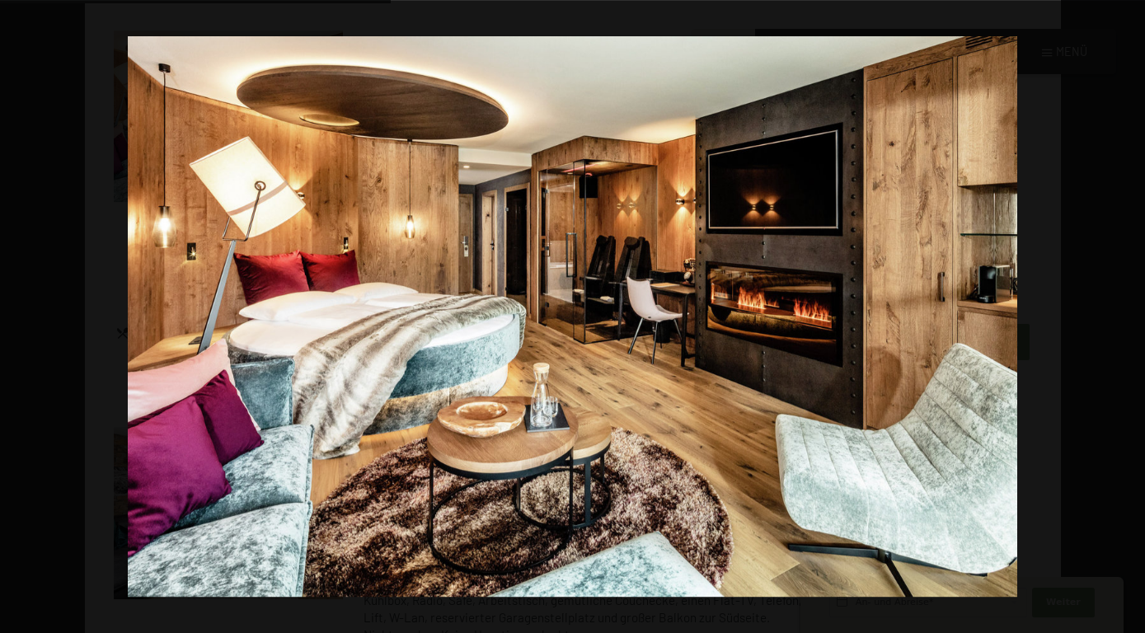
click at [1124, 316] on button "button" at bounding box center [1117, 316] width 58 height 82
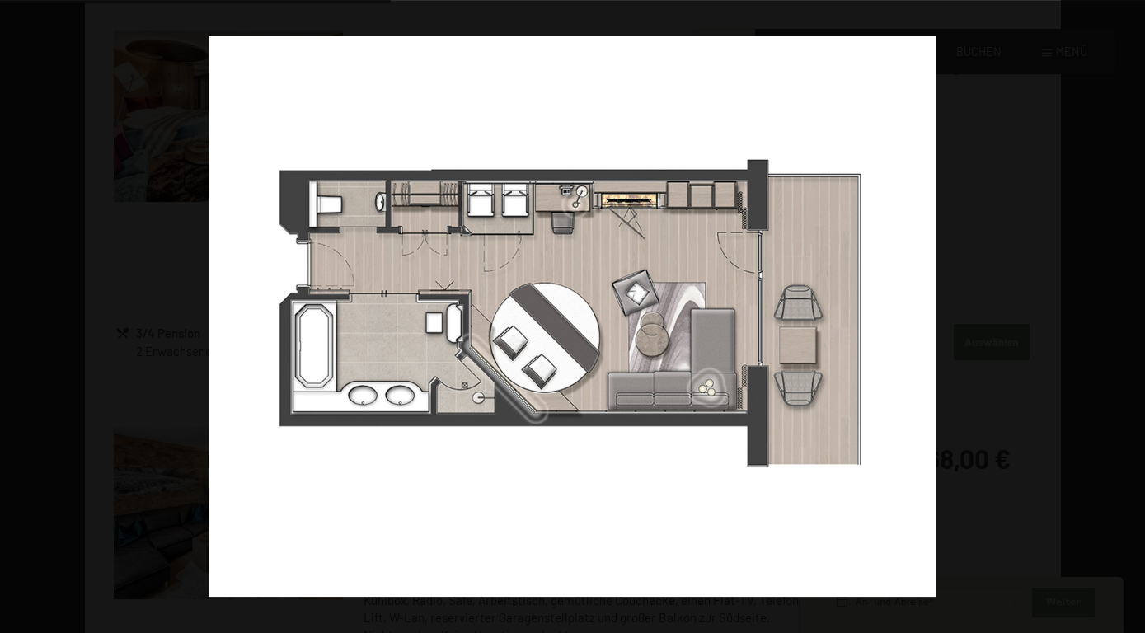
click at [1124, 316] on button "button" at bounding box center [1117, 316] width 58 height 82
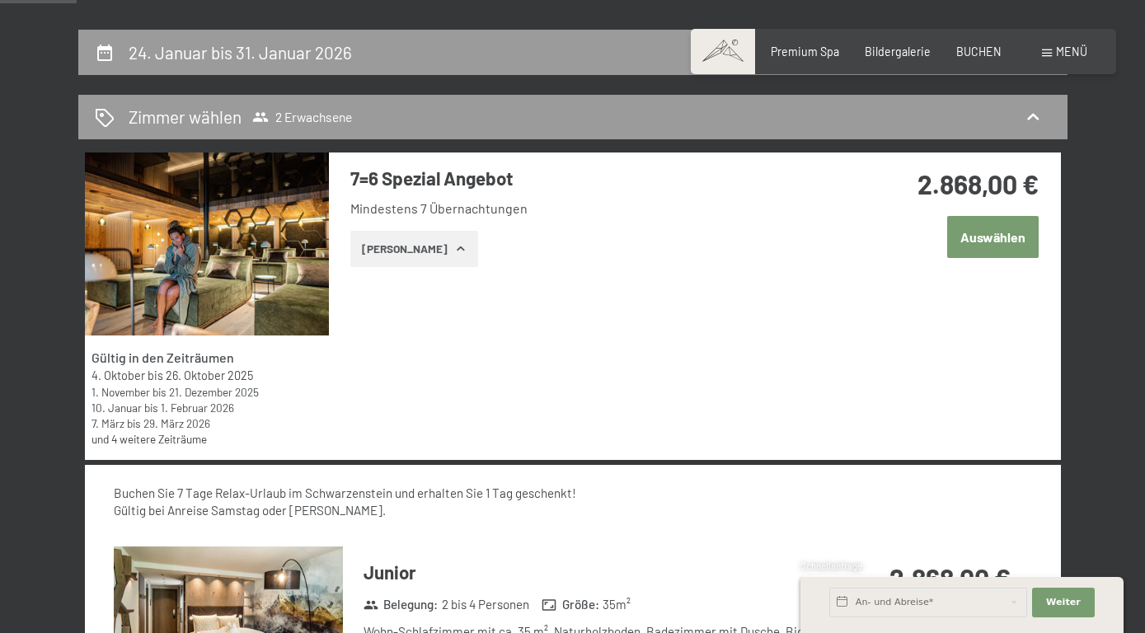
scroll to position [0, 0]
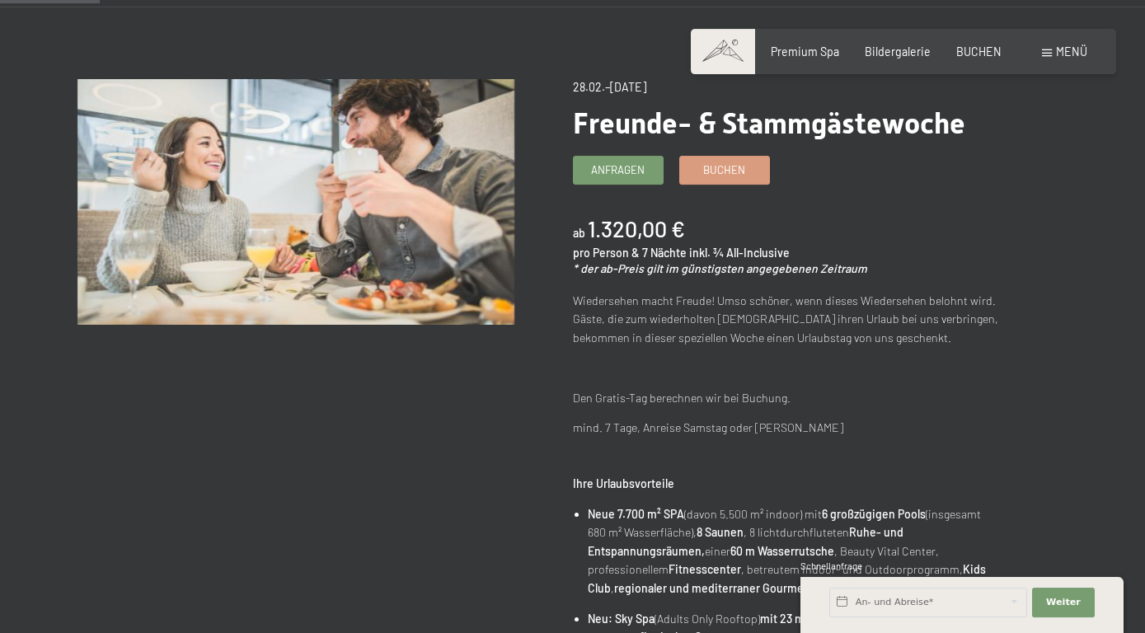
scroll to position [130, 0]
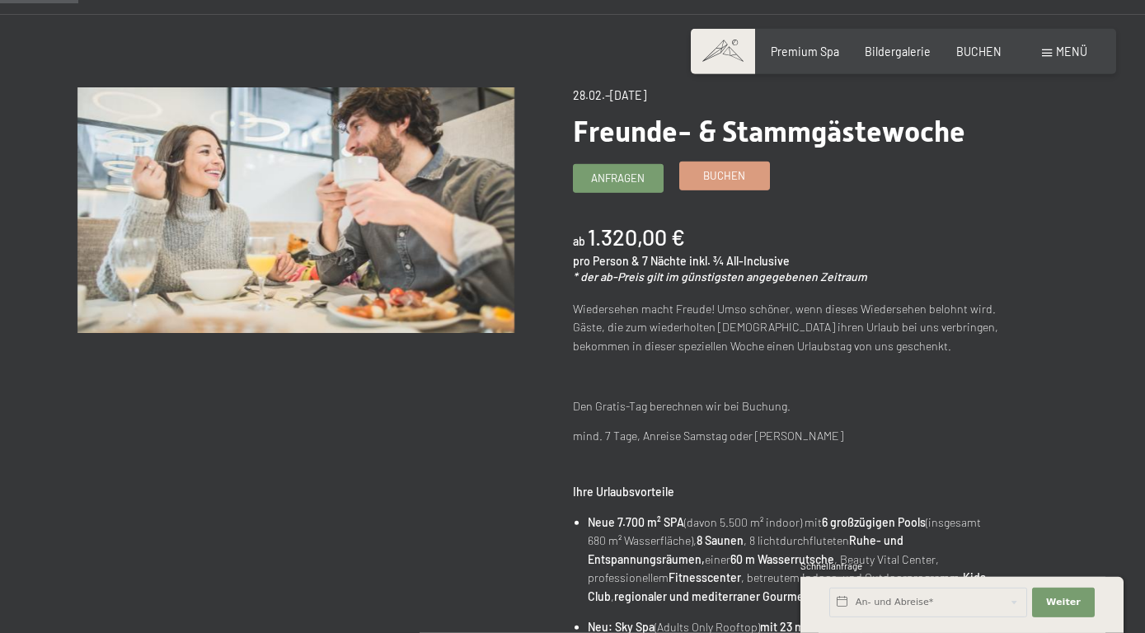
click at [721, 180] on span "Buchen" at bounding box center [724, 175] width 42 height 15
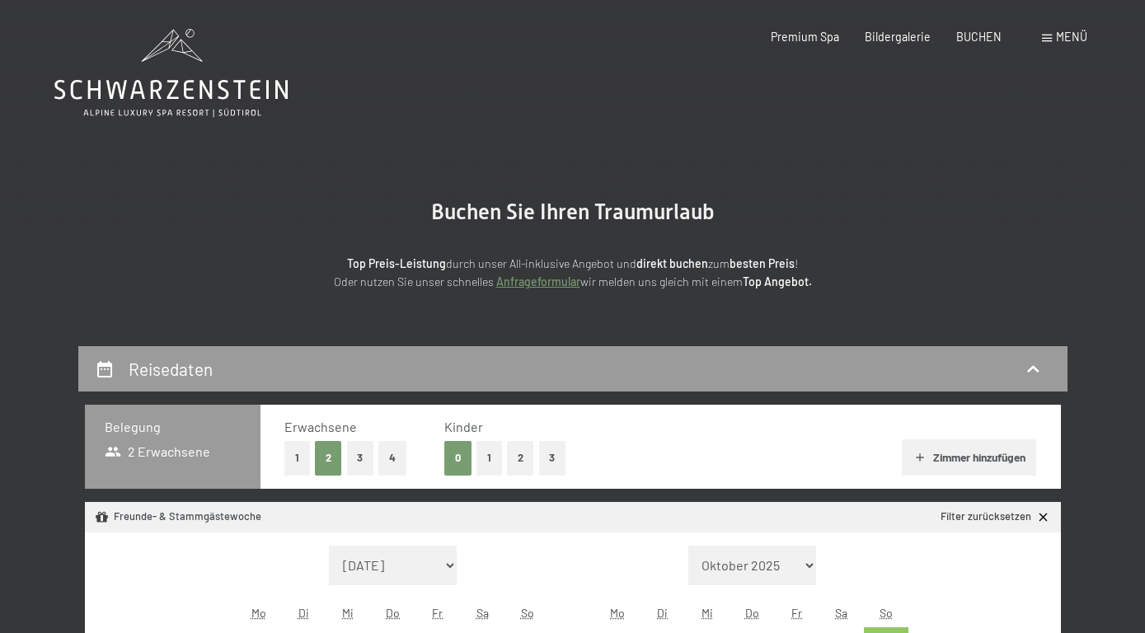
select select "[DATE]"
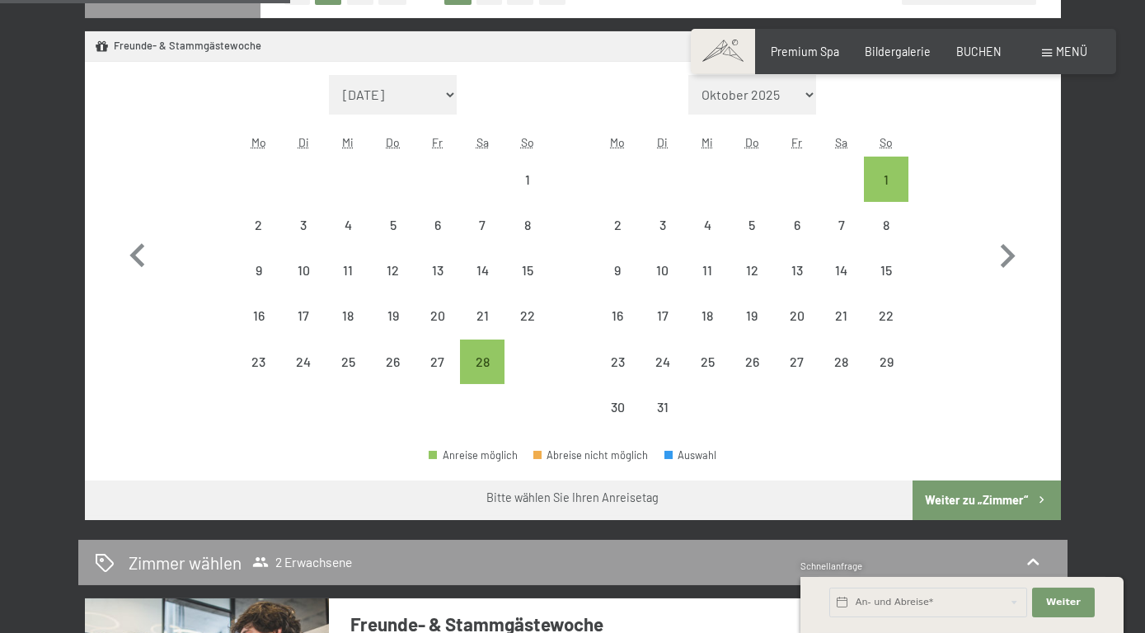
scroll to position [472, 0]
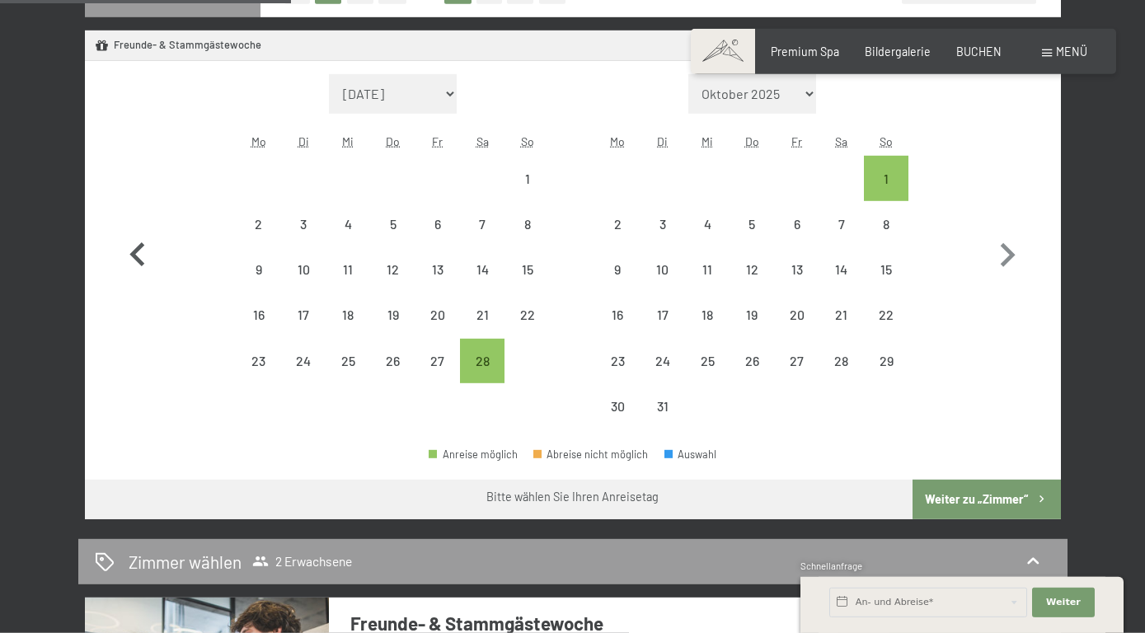
click at [147, 262] on icon "button" at bounding box center [138, 256] width 48 height 48
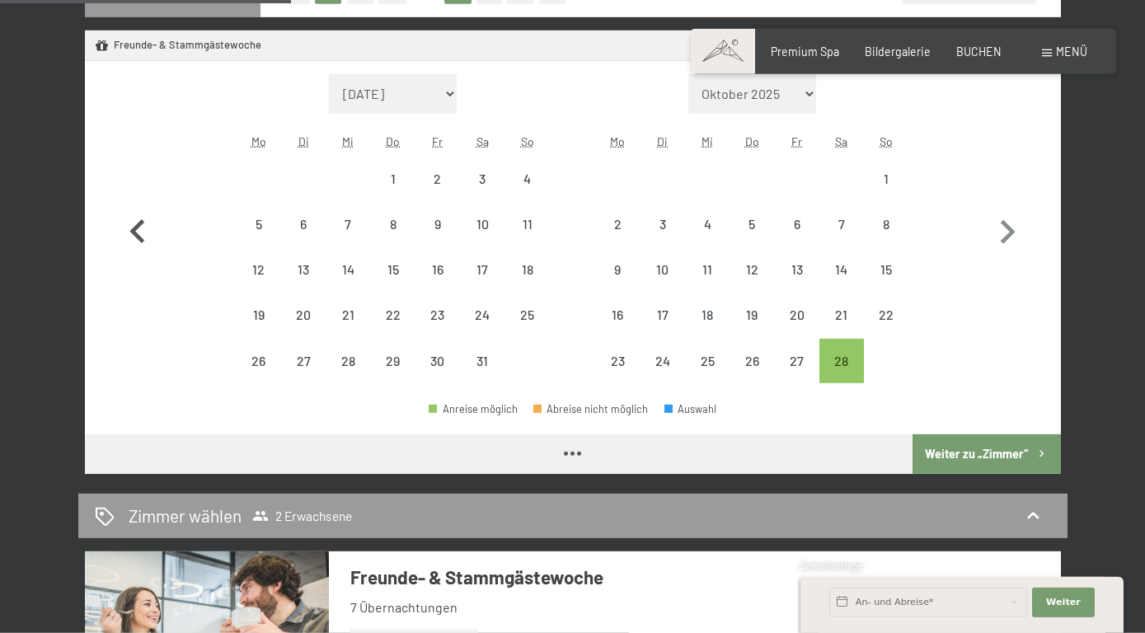
select select "2026-01-01"
select select "2026-02-01"
click at [833, 377] on div "28" at bounding box center [841, 375] width 41 height 41
select select "2026-01-01"
select select "2026-02-01"
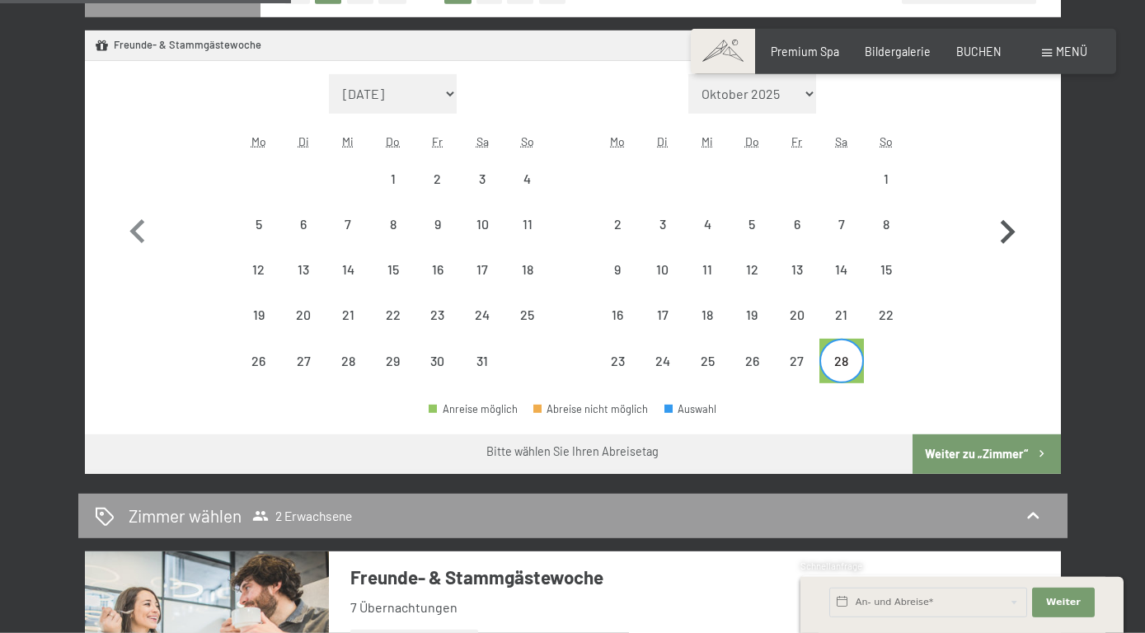
click at [1009, 230] on icon "button" at bounding box center [1008, 232] width 15 height 24
select select "2026-02-01"
select select "2026-03-01"
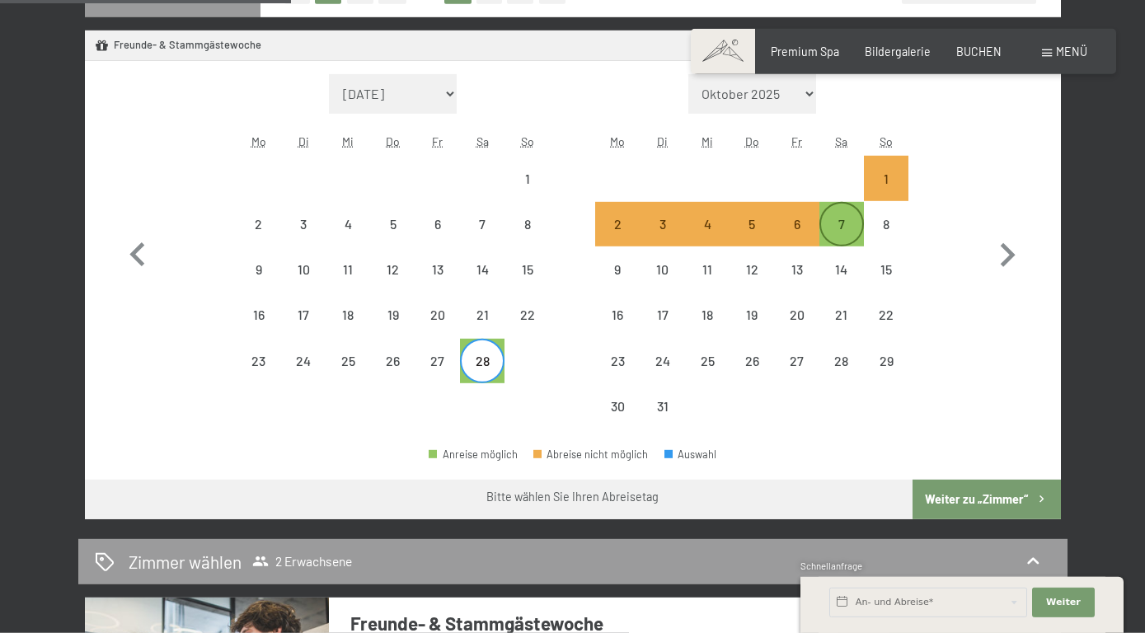
click at [847, 204] on div "7" at bounding box center [841, 224] width 41 height 41
select select "2026-02-01"
select select "2026-03-01"
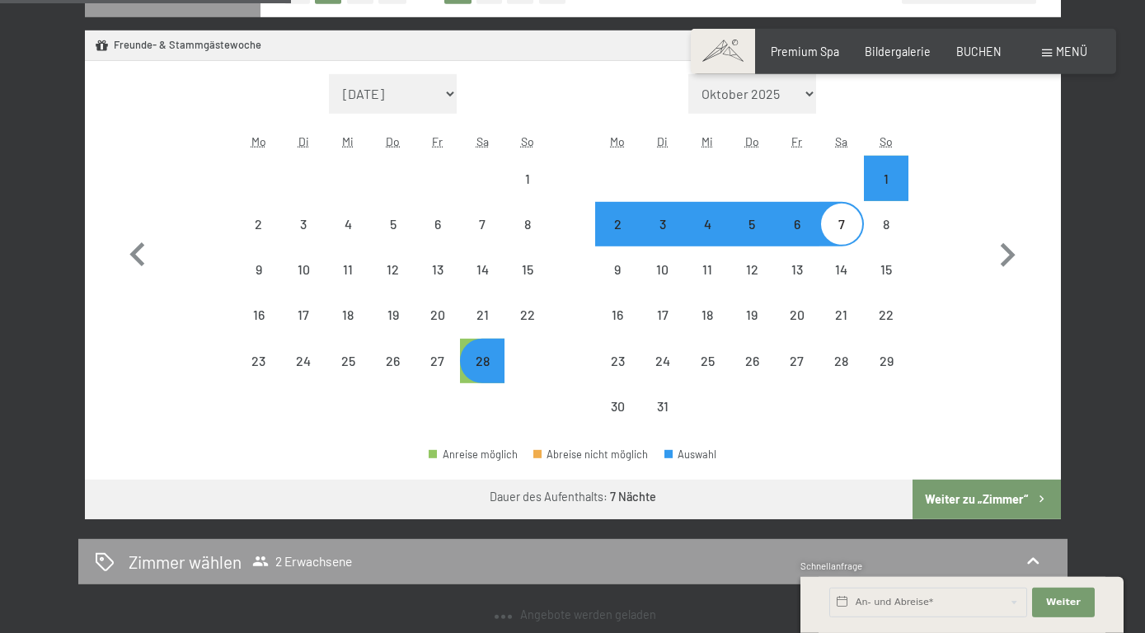
select select "2026-02-01"
select select "2026-03-01"
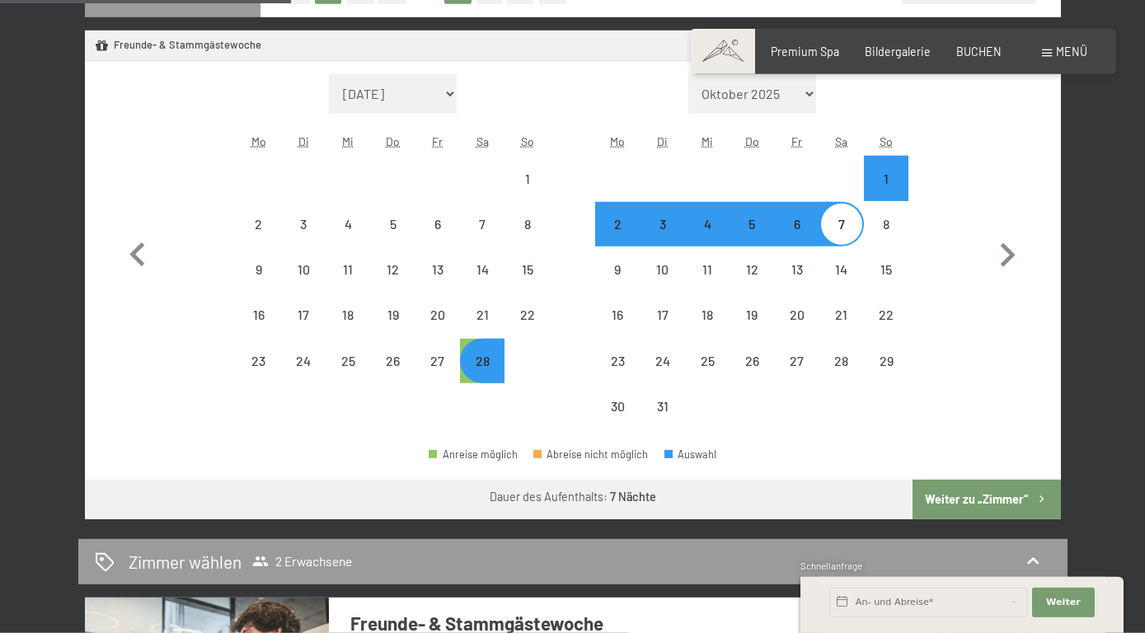
click at [965, 503] on button "Weiter zu „Zimmer“" at bounding box center [987, 500] width 148 height 40
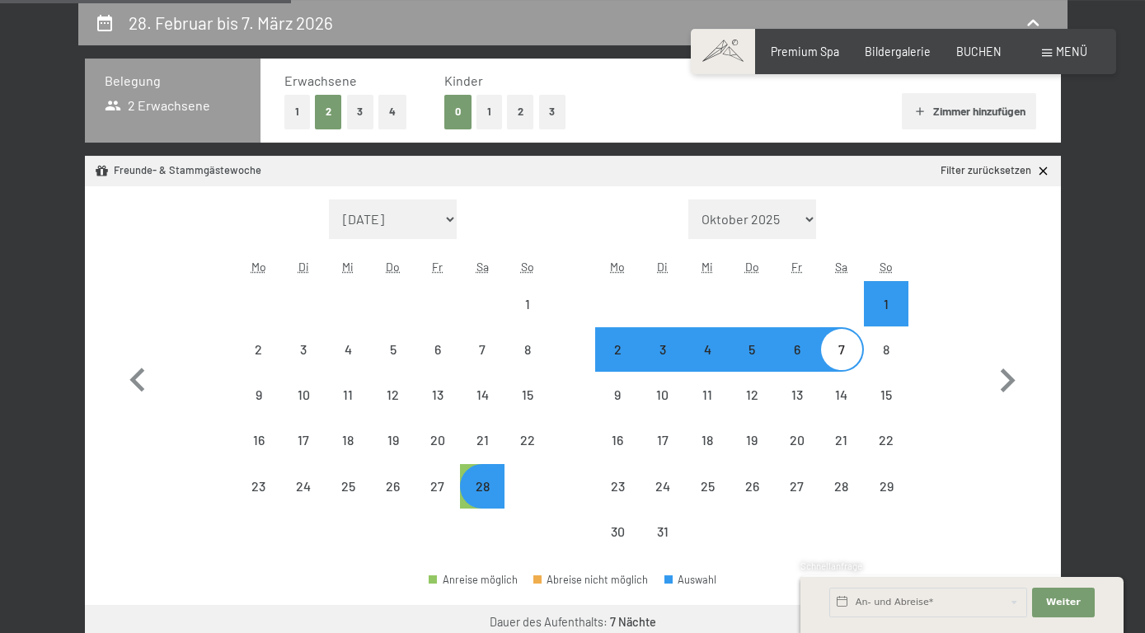
select select "2026-02-01"
select select "2026-03-01"
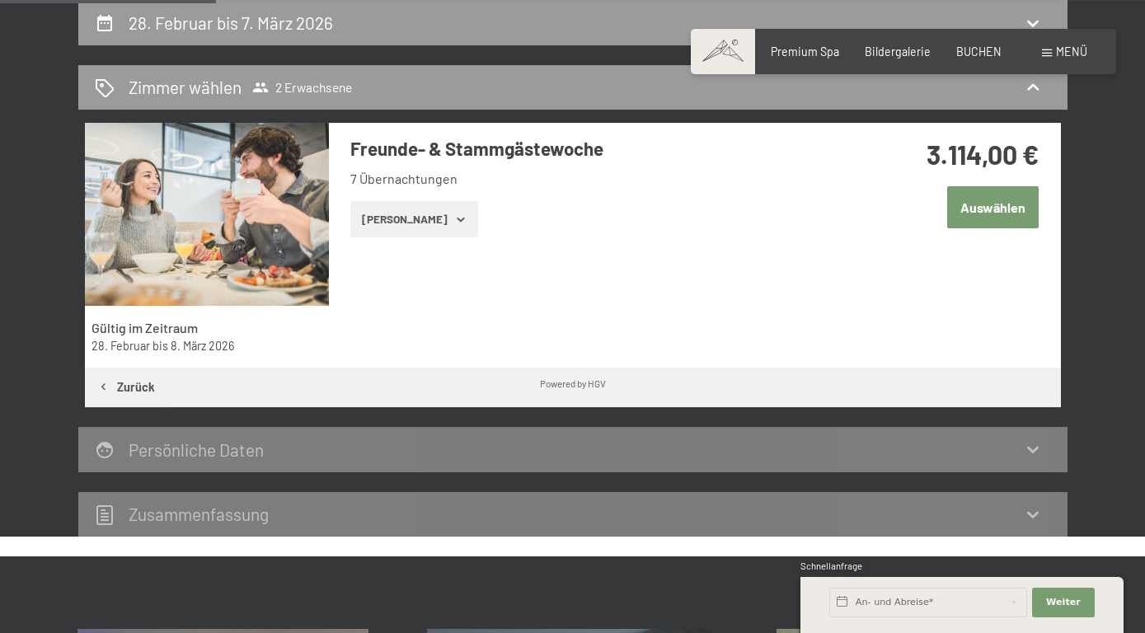
click at [454, 217] on icon "button" at bounding box center [460, 219] width 13 height 13
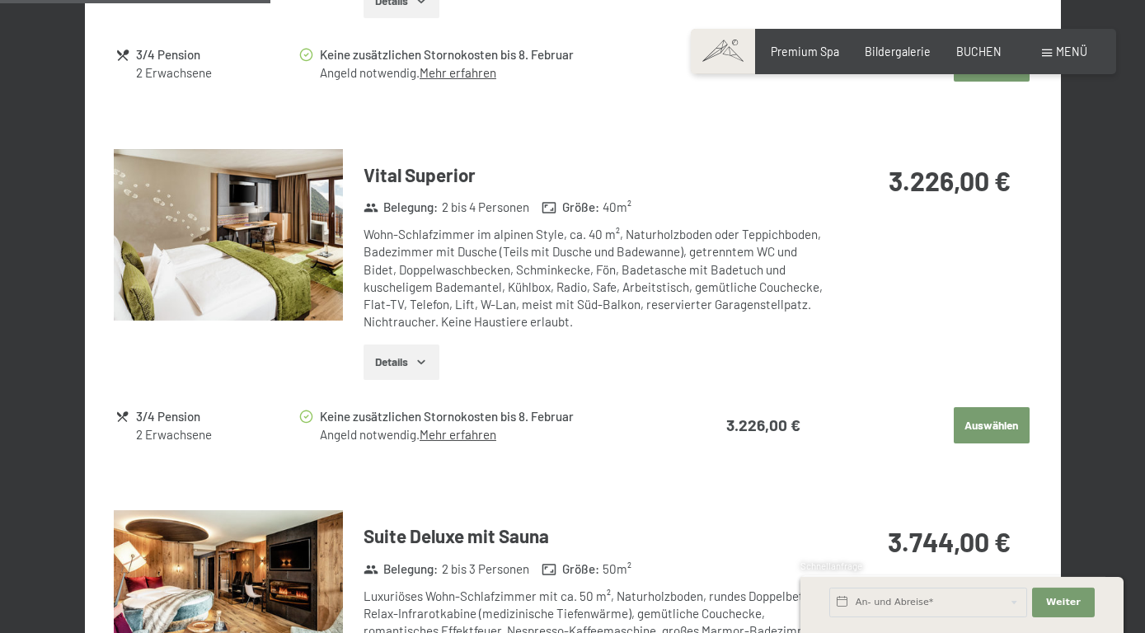
scroll to position [1044, 0]
click at [1003, 414] on button "Auswählen" at bounding box center [992, 424] width 76 height 36
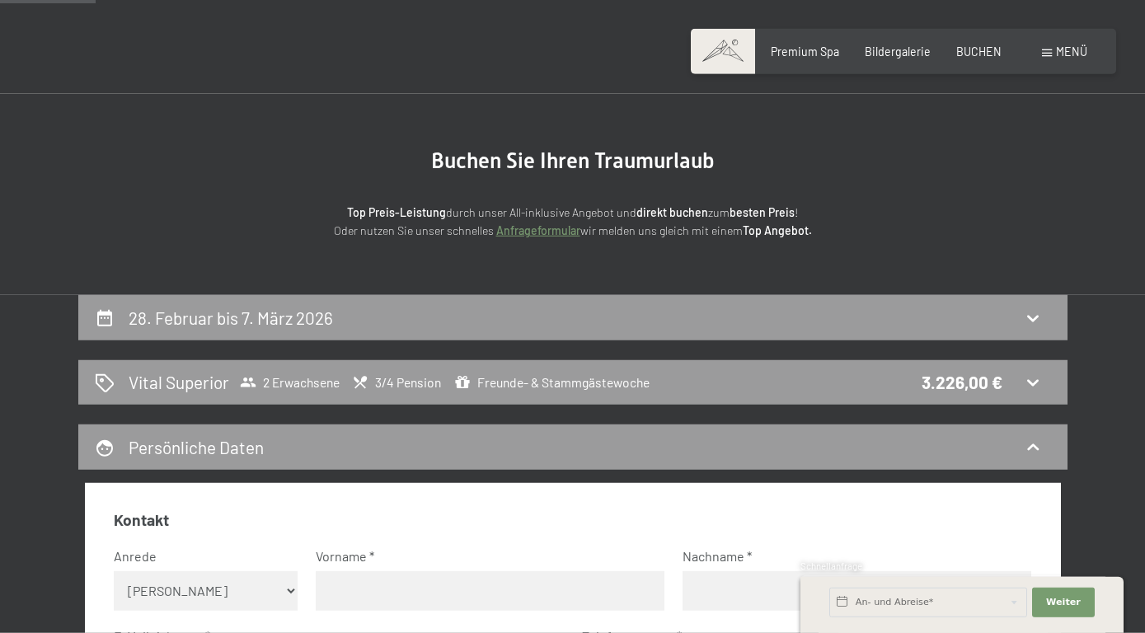
scroll to position [0, 0]
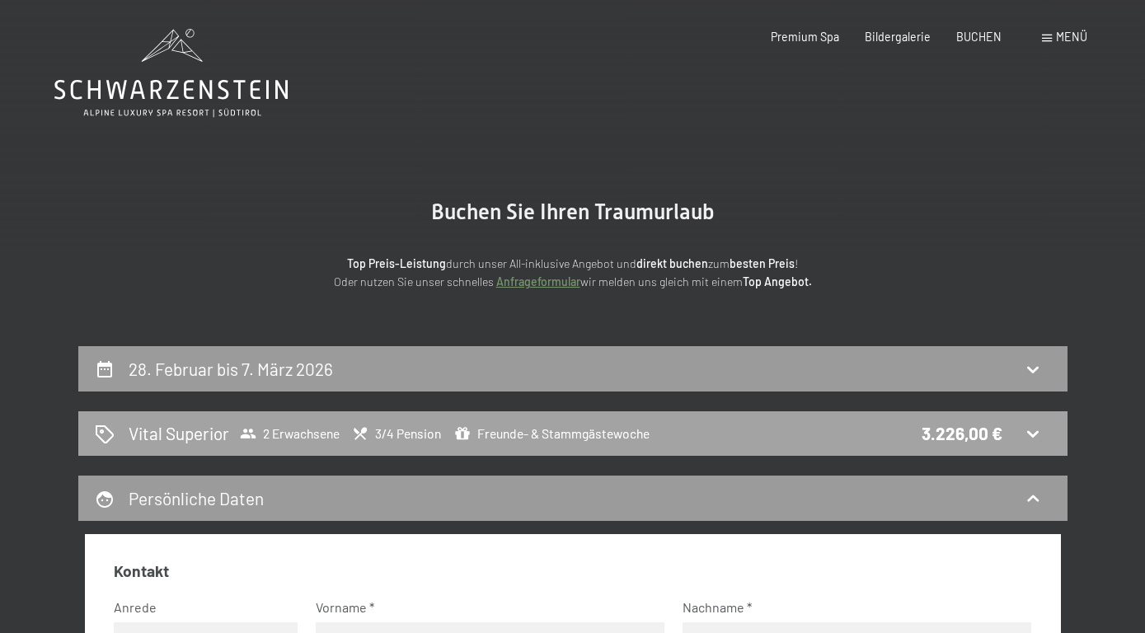
click at [595, 435] on span "Freunde- & Stammgästewoche" at bounding box center [551, 433] width 195 height 16
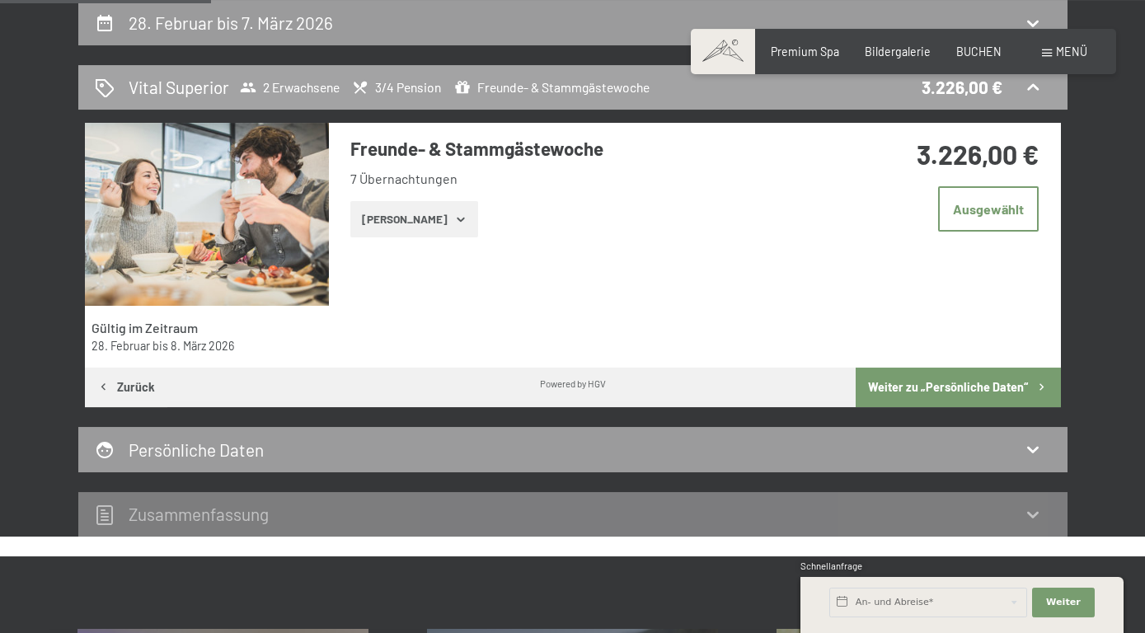
click at [570, 82] on span "Freunde- & Stammgästewoche" at bounding box center [551, 87] width 195 height 16
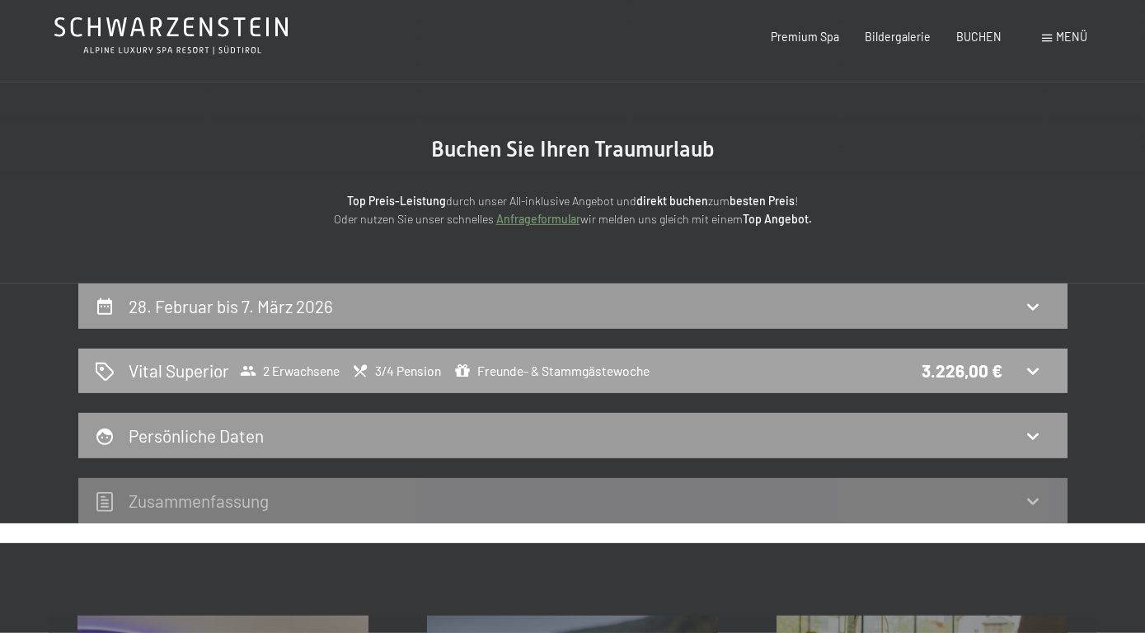
scroll to position [0, 0]
